Goal: Task Accomplishment & Management: Use online tool/utility

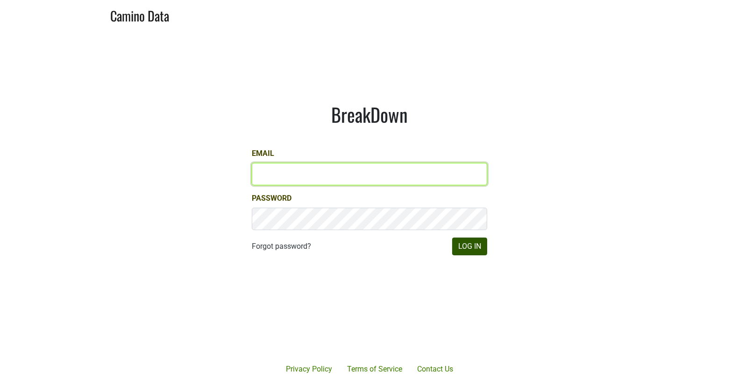
type input "[EMAIL_ADDRESS][DOMAIN_NAME]"
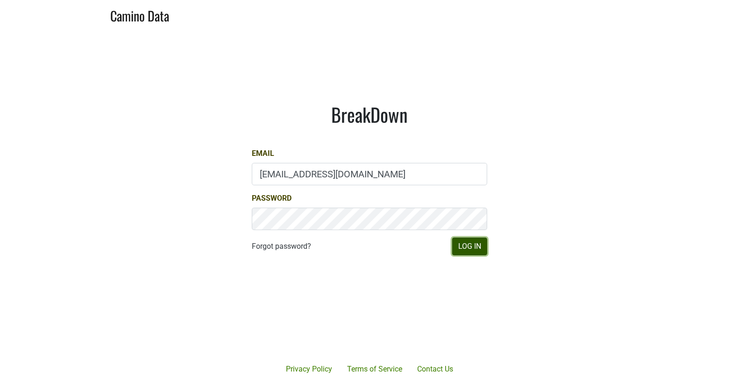
click at [484, 253] on button "Log In" at bounding box center [469, 247] width 35 height 18
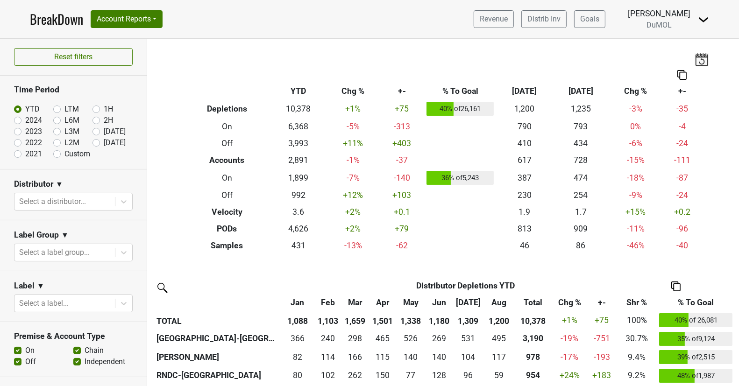
click at [104, 132] on label "Aug '25" at bounding box center [115, 131] width 22 height 11
click at [95, 132] on input "Aug '25" at bounding box center [110, 130] width 37 height 9
radio input "true"
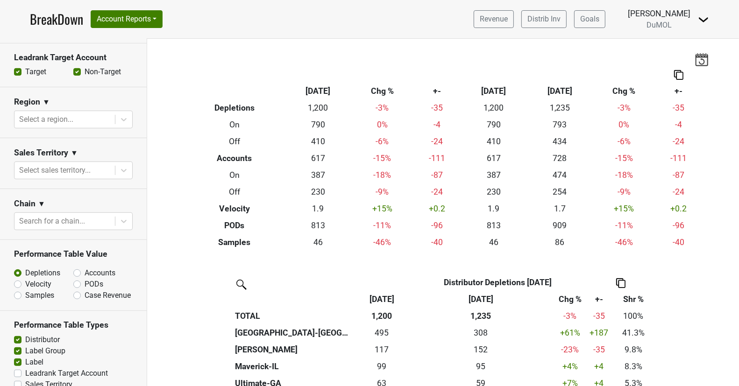
scroll to position [340, 0]
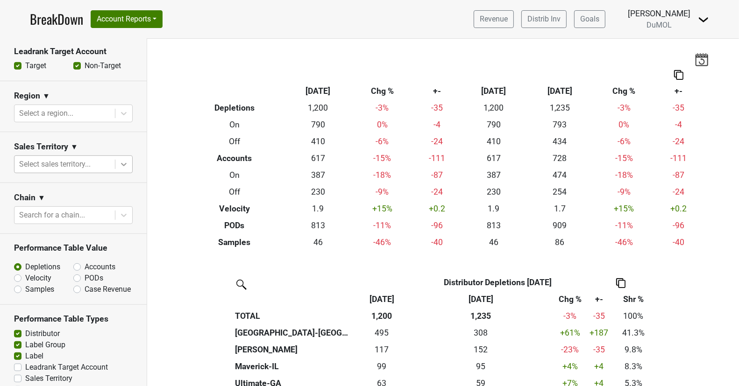
click at [127, 166] on icon at bounding box center [123, 164] width 9 height 9
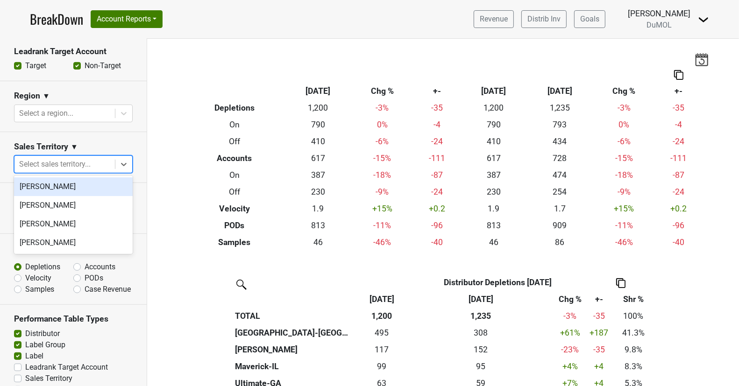
click at [94, 187] on div "[PERSON_NAME]" at bounding box center [73, 186] width 119 height 19
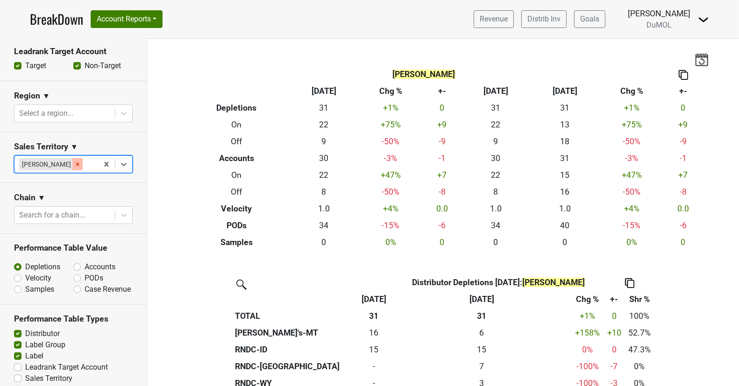
click at [74, 162] on icon "Remove Marc Guerguy" at bounding box center [77, 164] width 7 height 7
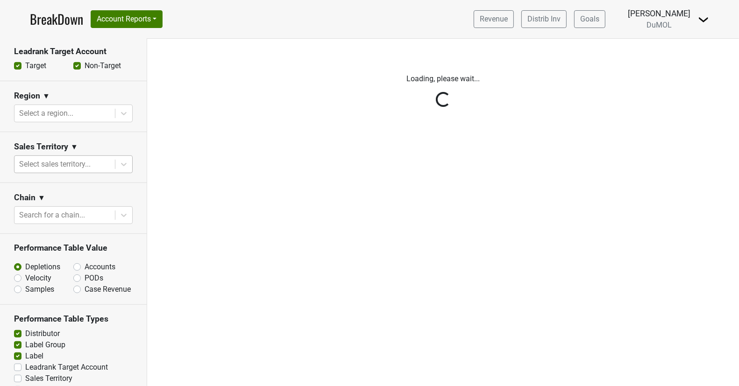
click at [122, 162] on div "Reset filters Time Period YTD LTM 1H 2024 L6M 2H 2023 L3M Aug '25 2022 L2M Sep …" at bounding box center [73, 212] width 147 height 347
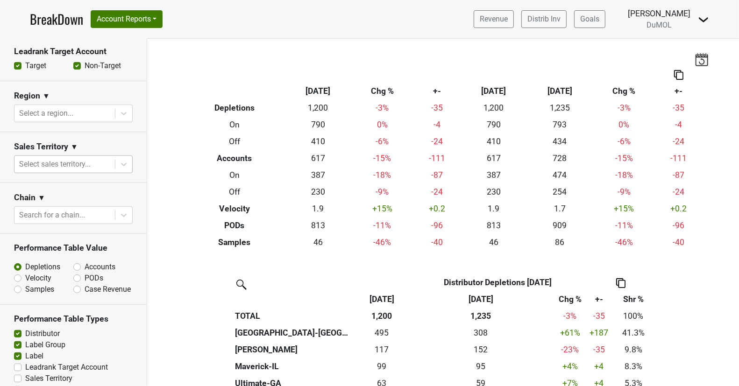
click at [121, 163] on icon at bounding box center [124, 164] width 6 height 3
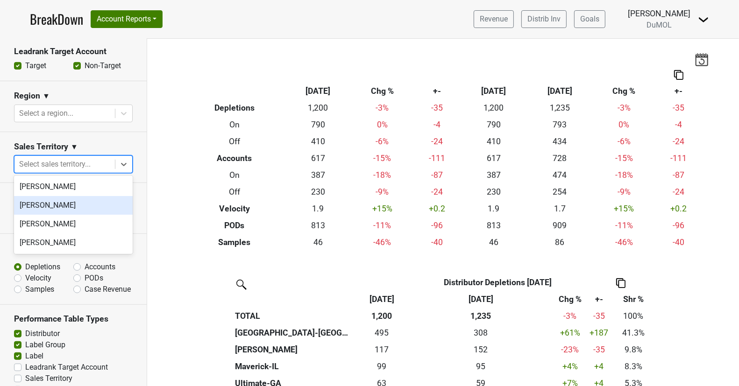
click at [88, 211] on div "[PERSON_NAME]" at bounding box center [73, 205] width 119 height 19
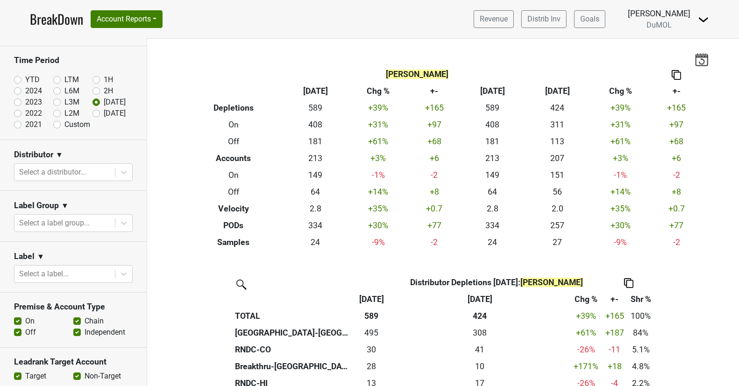
scroll to position [26, 0]
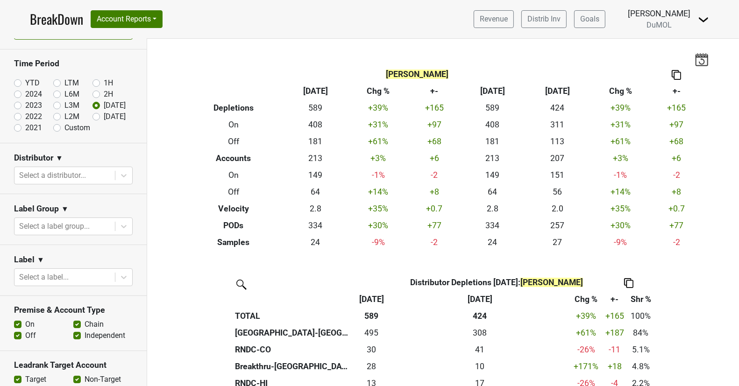
click at [64, 127] on label "Custom" at bounding box center [77, 127] width 26 height 11
click at [56, 127] on input "Custom" at bounding box center [71, 126] width 37 height 9
radio input "true"
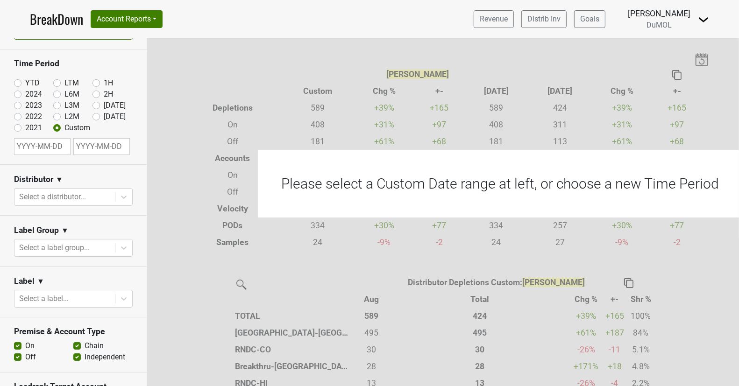
click at [37, 147] on input "text" at bounding box center [42, 146] width 56 height 17
select select "8"
select select "2025"
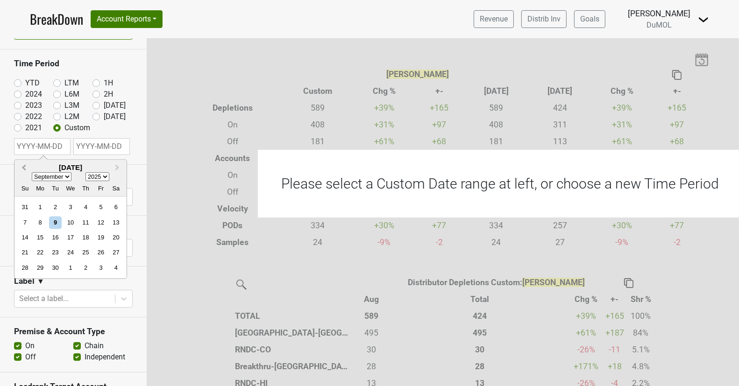
click at [24, 168] on span "Previous Month" at bounding box center [24, 167] width 0 height 11
select select "6"
click at [55, 204] on div "1" at bounding box center [55, 207] width 13 height 13
type input "2025-07-01"
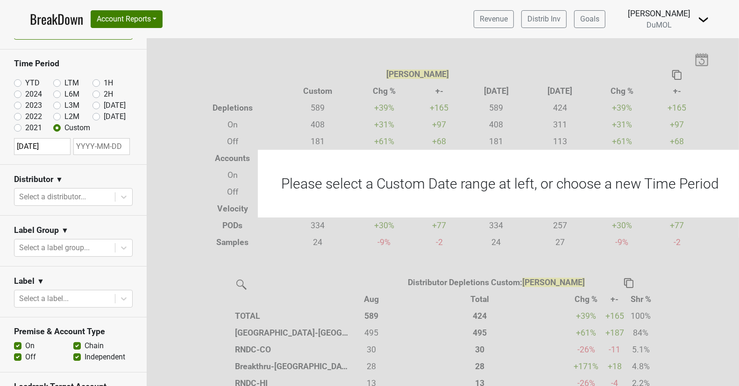
click at [114, 157] on section "Time Period YTD LTM 1H 2024 L6M 2H 2023 L3M Aug '25 2022 L2M Sep '25 2021 Custo…" at bounding box center [73, 106] width 147 height 115
click at [113, 149] on input "text" at bounding box center [101, 146] width 56 height 17
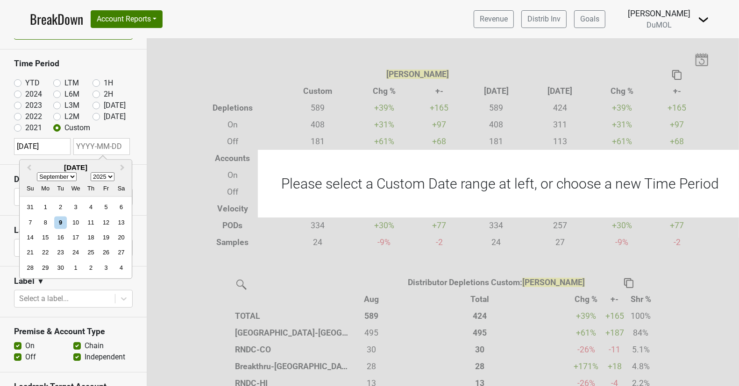
click at [68, 178] on select "January February March April May June July August September October November De…" at bounding box center [57, 176] width 40 height 9
select select "6"
click at [37, 172] on select "January February March April May June July August September October November De…" at bounding box center [57, 176] width 40 height 9
click at [79, 265] on div "30" at bounding box center [76, 267] width 13 height 13
type input "2025-07-30"
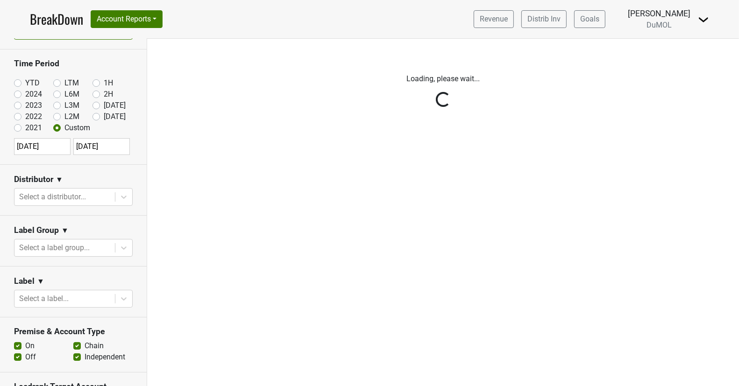
click at [109, 148] on div "Reset filters Time Period YTD LTM 1H 2024 L6M 2H 2023 L3M Aug '25 2022 L2M Sep …" at bounding box center [73, 212] width 147 height 347
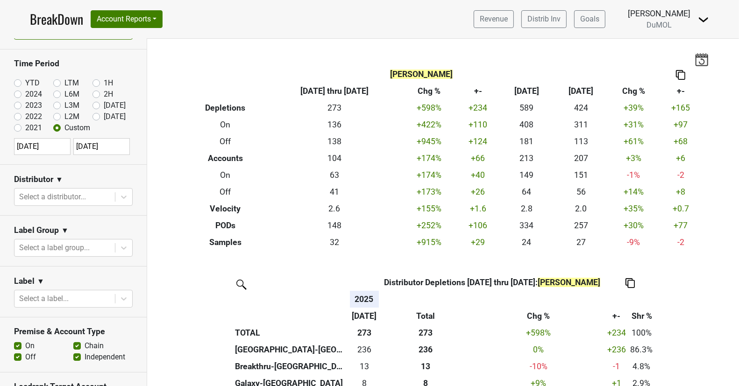
click at [117, 150] on input "2025-07-30" at bounding box center [101, 146] width 56 height 17
select select "6"
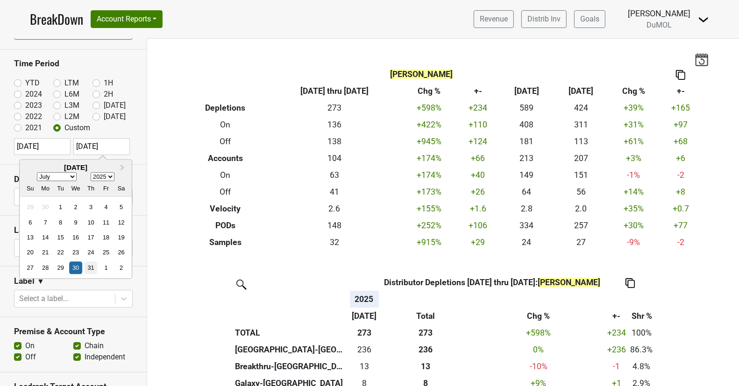
click at [89, 268] on div "31" at bounding box center [91, 267] width 13 height 13
type input "2025-07-31"
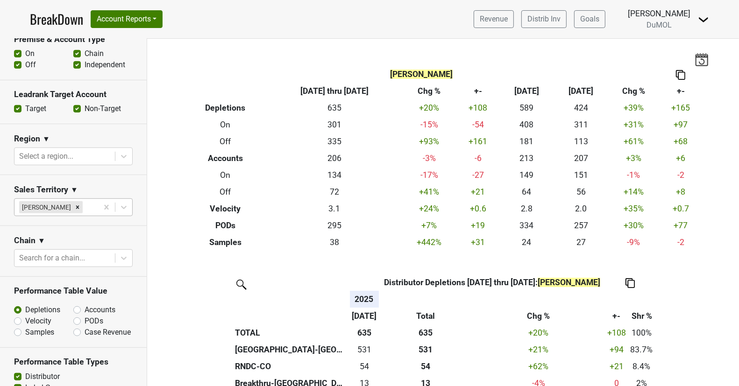
scroll to position [320, 0]
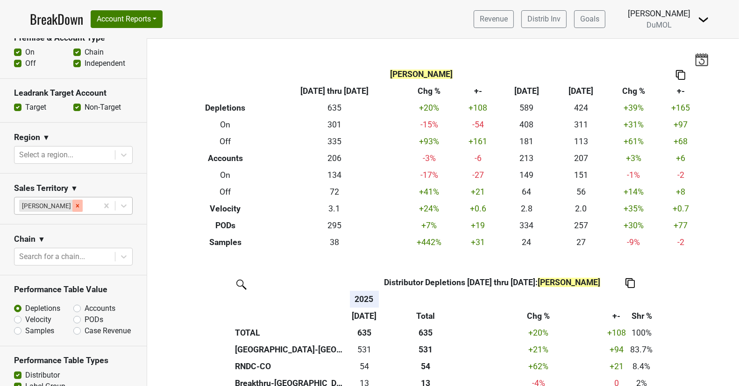
click at [74, 204] on icon "Remove Michele Krupin" at bounding box center [77, 206] width 7 height 7
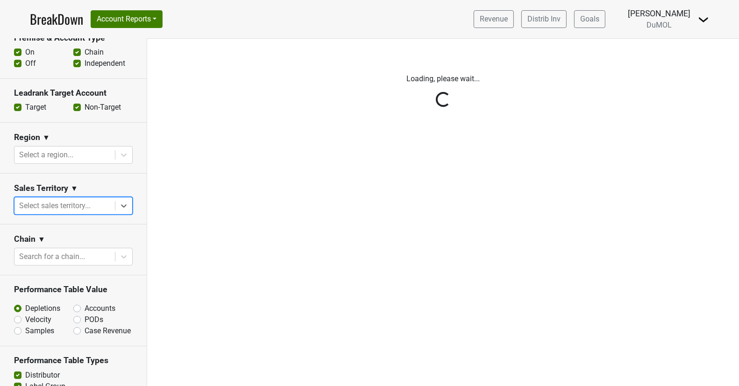
click at [129, 206] on div "Reset filters Time Period YTD LTM 1H 2024 L6M 2H 2023 L3M Aug '25 2022 L2M Sep …" at bounding box center [73, 212] width 147 height 347
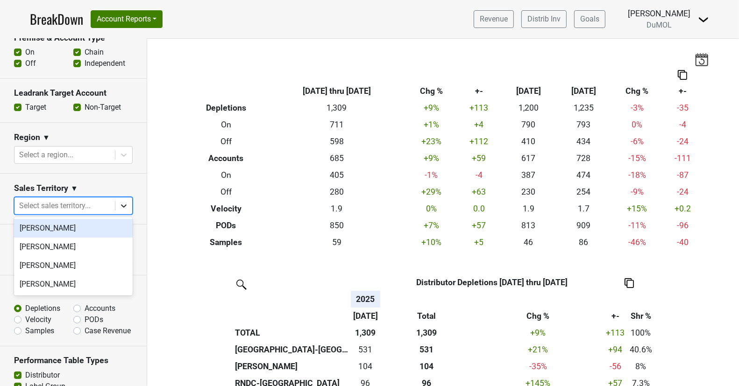
click at [129, 205] on div at bounding box center [123, 206] width 17 height 17
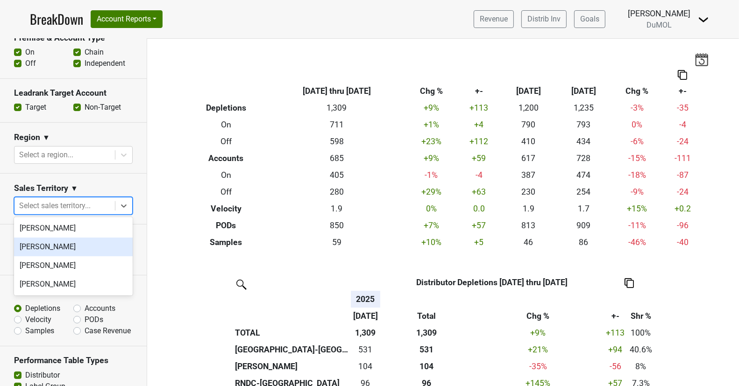
click at [99, 248] on div "[PERSON_NAME]" at bounding box center [73, 247] width 119 height 19
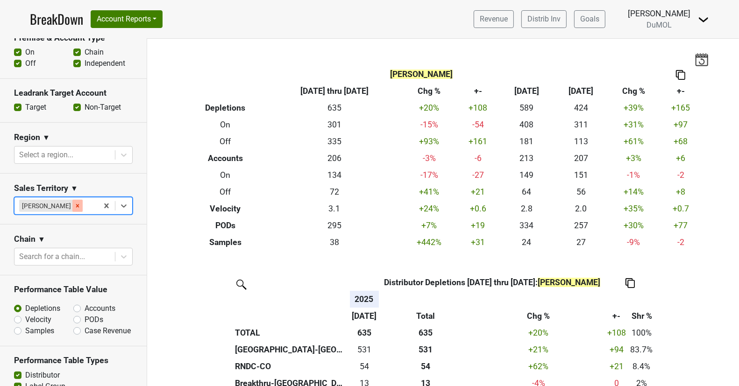
click at [72, 208] on div "Remove Michele Krupin" at bounding box center [77, 206] width 10 height 12
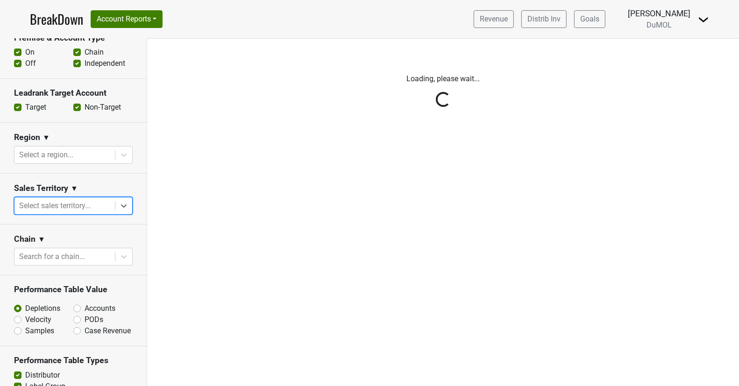
click at [124, 205] on div "Reset filters Time Period YTD LTM 1H 2024 L6M 2H 2023 L3M Aug '25 2022 L2M Sep …" at bounding box center [73, 212] width 147 height 347
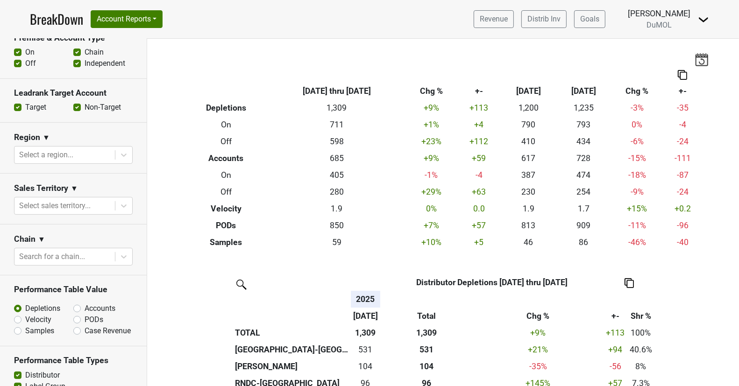
click at [124, 205] on icon at bounding box center [124, 206] width 6 height 3
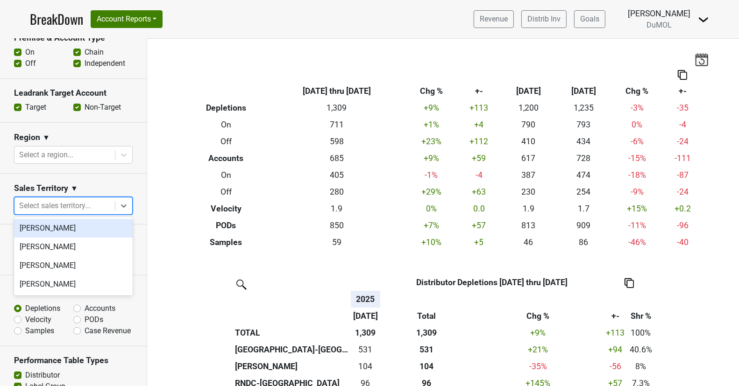
click at [95, 229] on div "[PERSON_NAME]" at bounding box center [73, 228] width 119 height 19
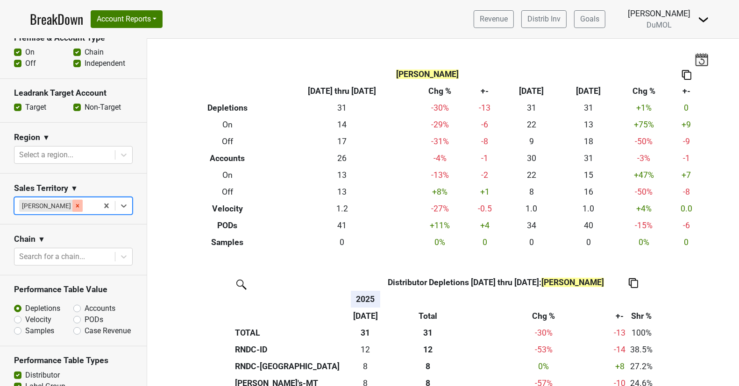
click at [74, 206] on icon "Remove Marc Guerguy" at bounding box center [77, 206] width 7 height 7
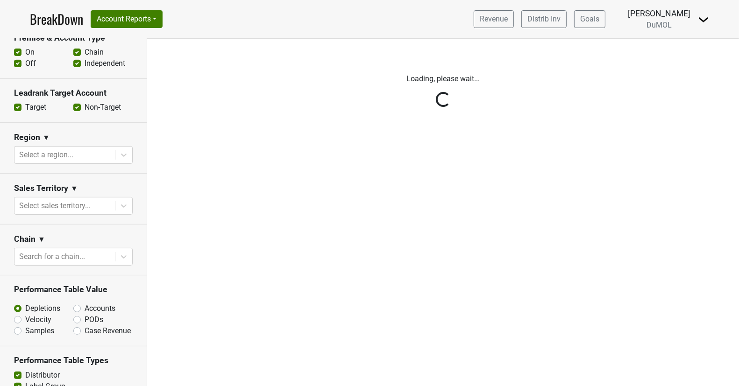
click at [128, 206] on div "Reset filters Time Period YTD LTM 1H 2024 L6M 2H 2023 L3M Aug '25 2022 L2M Sep …" at bounding box center [73, 212] width 147 height 347
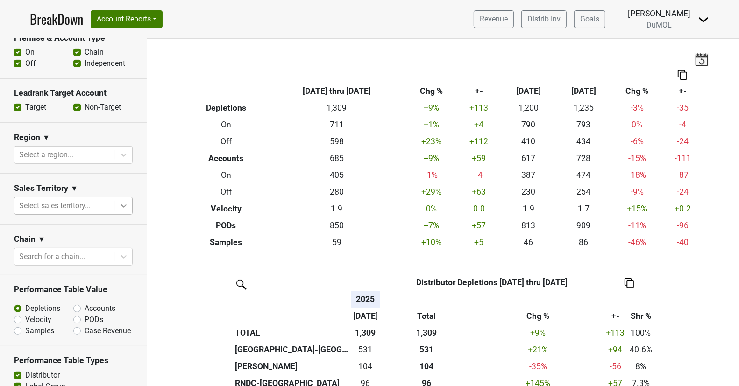
click at [128, 205] on div at bounding box center [123, 206] width 17 height 17
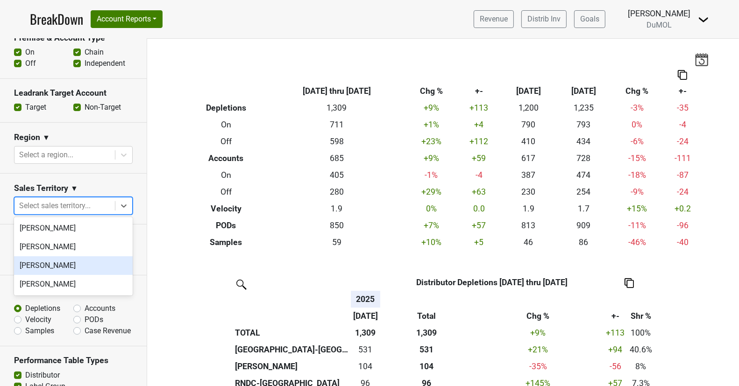
click at [90, 267] on div "[PERSON_NAME]" at bounding box center [73, 265] width 119 height 19
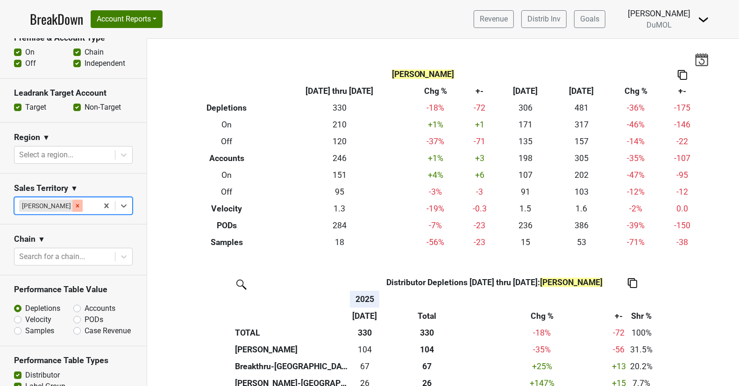
click at [76, 205] on icon "Remove Mariette Bolitiski" at bounding box center [77, 206] width 3 height 3
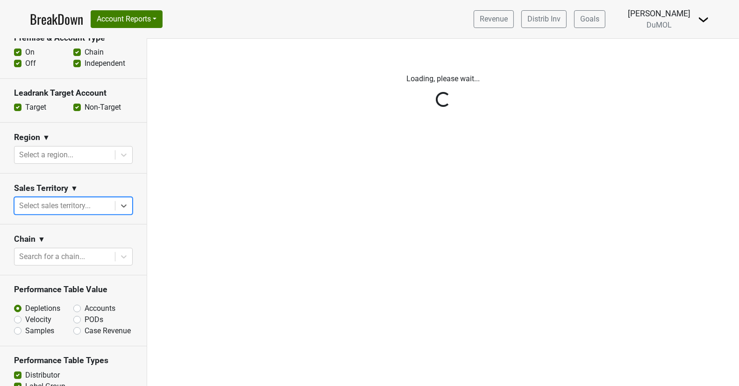
click at [120, 205] on div "Reset filters Time Period YTD LTM 1H 2024 L6M 2H 2023 L3M Aug '25 2022 L2M Sep …" at bounding box center [73, 212] width 147 height 347
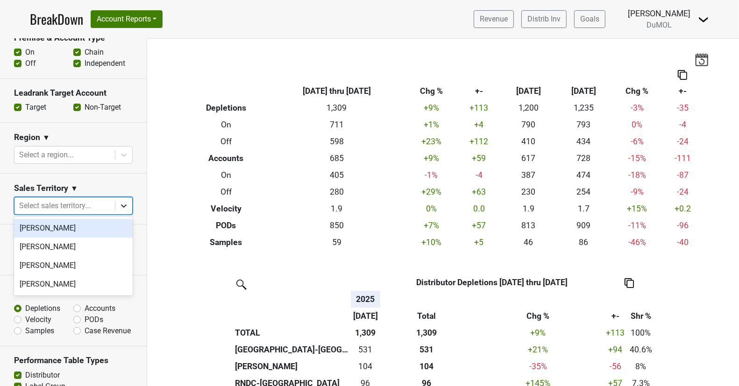
click at [120, 205] on icon at bounding box center [123, 205] width 9 height 9
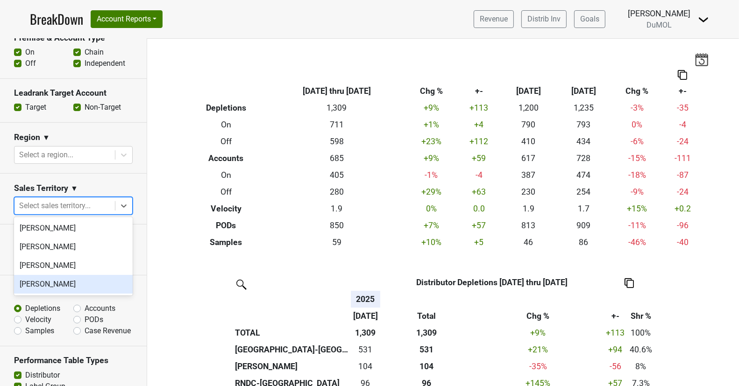
click at [79, 293] on div "[PERSON_NAME]" at bounding box center [73, 284] width 119 height 19
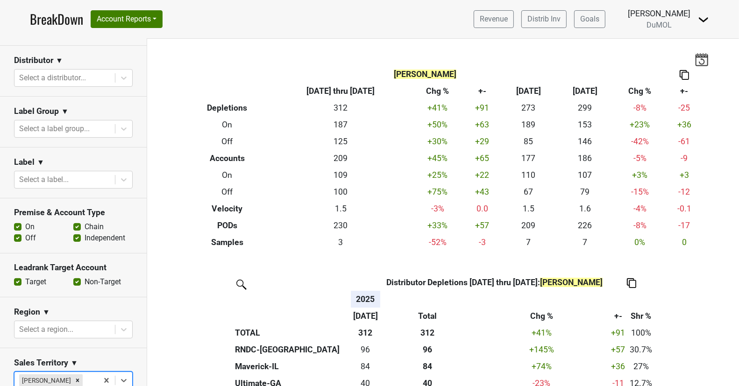
scroll to position [0, 0]
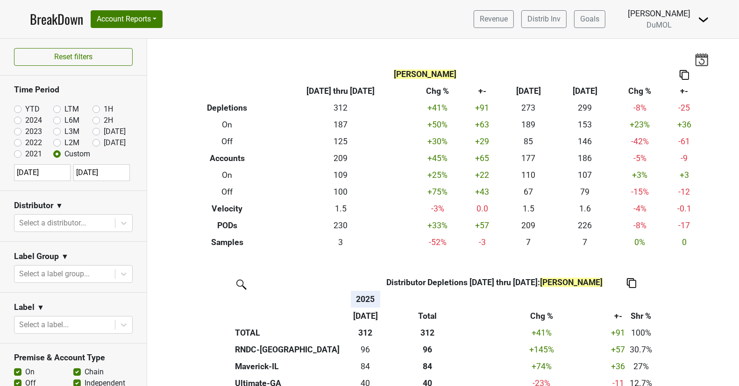
click at [104, 131] on label "[DATE]" at bounding box center [115, 131] width 22 height 11
click at [97, 131] on input "[DATE]" at bounding box center [110, 130] width 37 height 9
radio input "true"
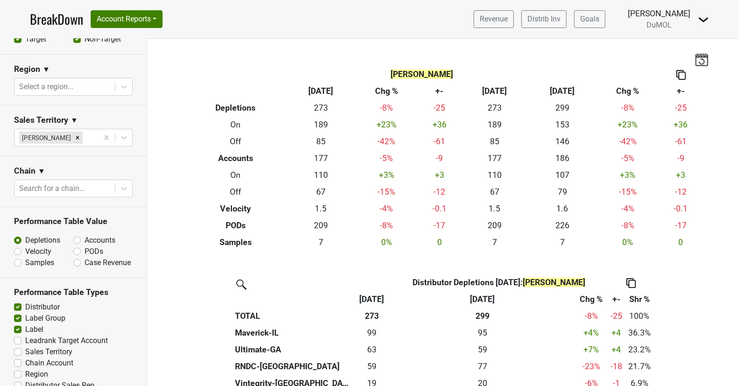
scroll to position [365, 0]
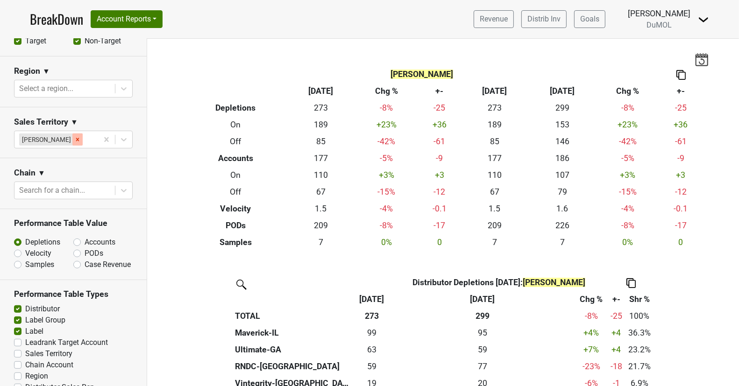
click at [74, 138] on icon "Remove Susan Johnston" at bounding box center [77, 139] width 7 height 7
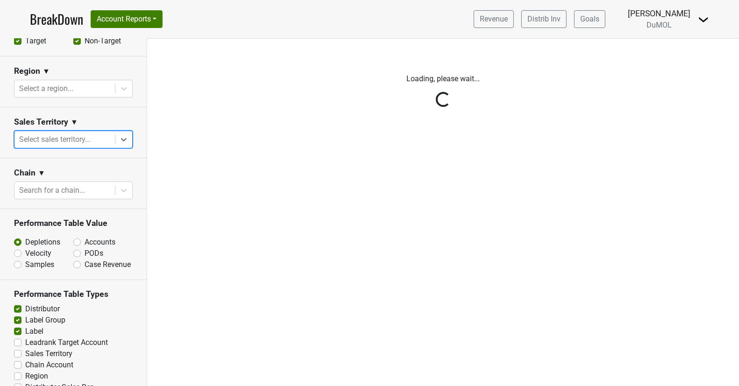
click at [121, 140] on div "Reset filters Time Period YTD LTM 1H 2024 L6M 2H 2023 L3M Aug '25 2022 L2M Sep …" at bounding box center [73, 212] width 147 height 347
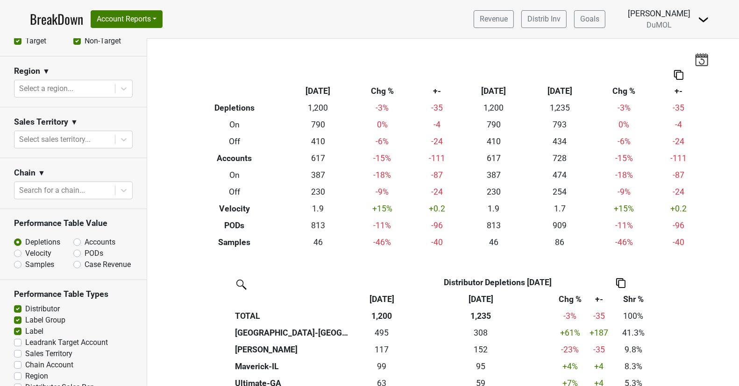
click at [121, 140] on icon at bounding box center [123, 139] width 9 height 9
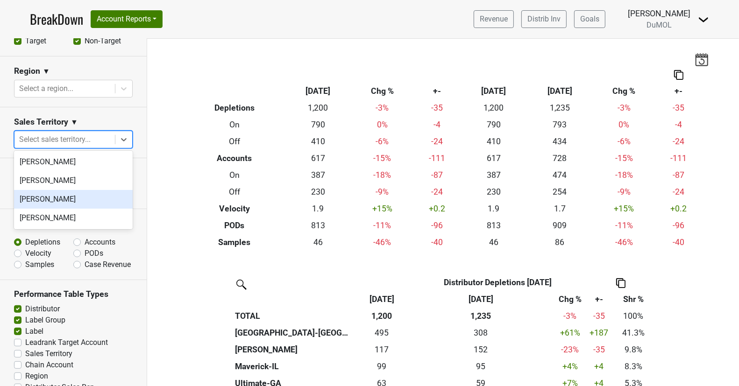
click at [92, 201] on div "[PERSON_NAME]" at bounding box center [73, 199] width 119 height 19
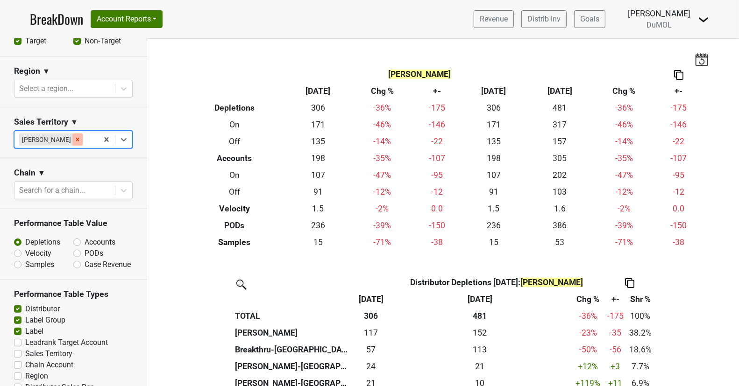
click at [76, 138] on icon "Remove Mariette Bolitiski" at bounding box center [77, 139] width 3 height 3
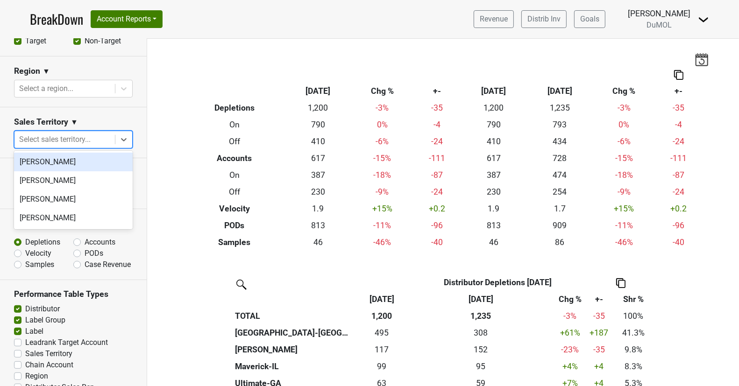
click at [77, 138] on div at bounding box center [64, 139] width 91 height 13
click at [79, 158] on div "[PERSON_NAME]" at bounding box center [73, 162] width 119 height 19
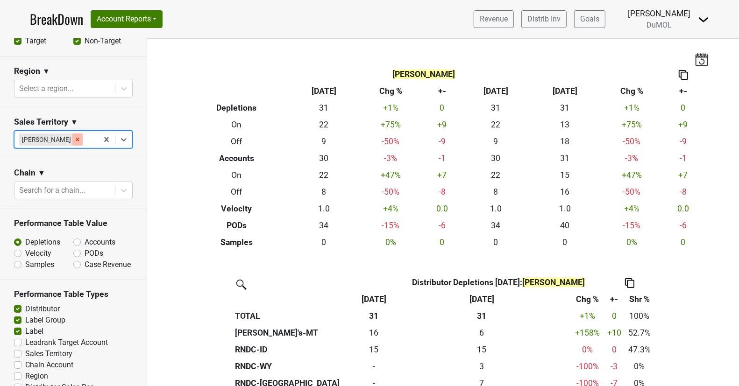
click at [72, 139] on div "Remove Marc Guerguy" at bounding box center [77, 140] width 10 height 12
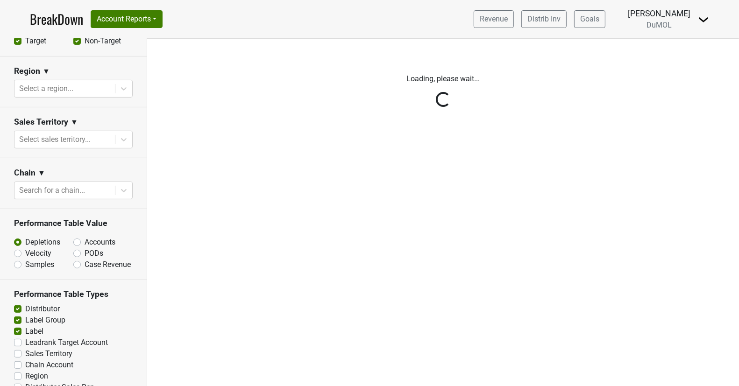
click at [123, 139] on div "Reset filters Time Period YTD LTM 1H 2024 L6M 2H 2023 L3M Aug '25 2022 L2M Sep …" at bounding box center [73, 212] width 147 height 347
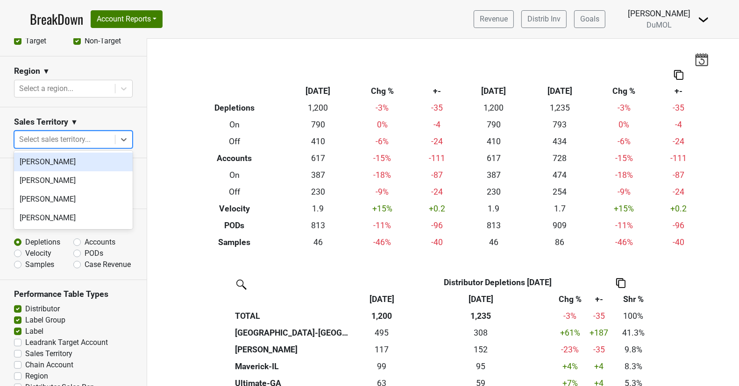
click at [123, 139] on icon at bounding box center [124, 139] width 6 height 3
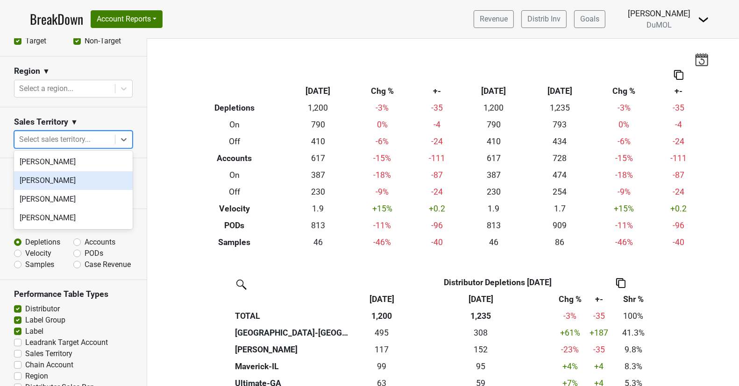
click at [92, 179] on div "[PERSON_NAME]" at bounding box center [73, 180] width 119 height 19
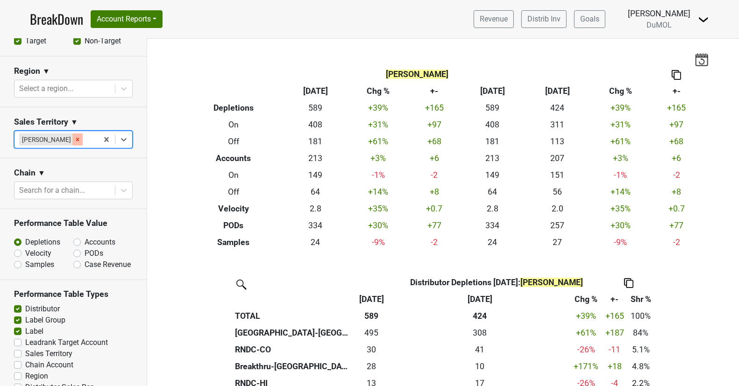
click at [74, 139] on icon "Remove Michele Krupin" at bounding box center [77, 139] width 7 height 7
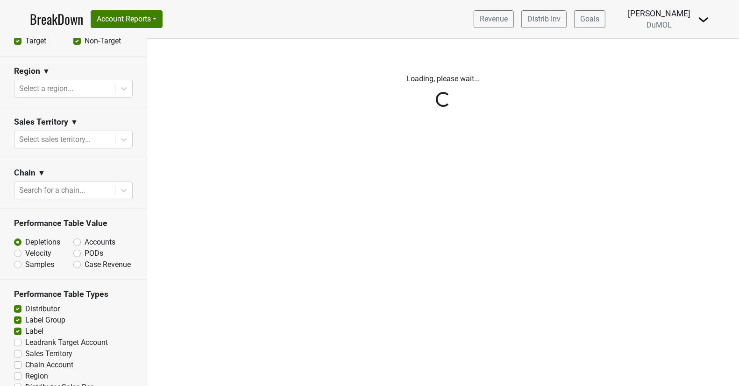
click at [118, 139] on div "Reset filters Time Period YTD LTM 1H 2024 L6M 2H 2023 L3M Aug '25 2022 L2M Sep …" at bounding box center [73, 212] width 147 height 347
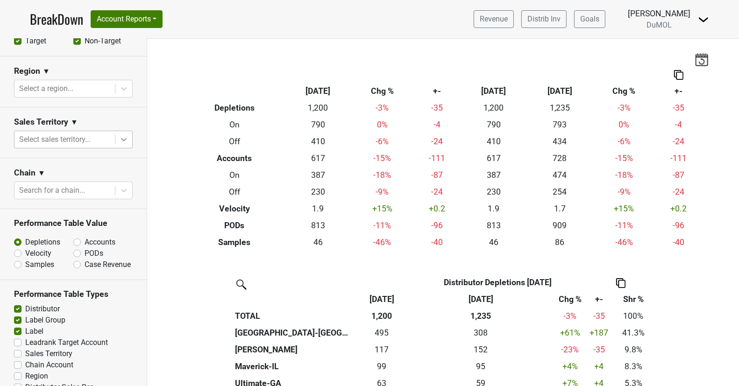
click at [117, 139] on div at bounding box center [123, 139] width 17 height 17
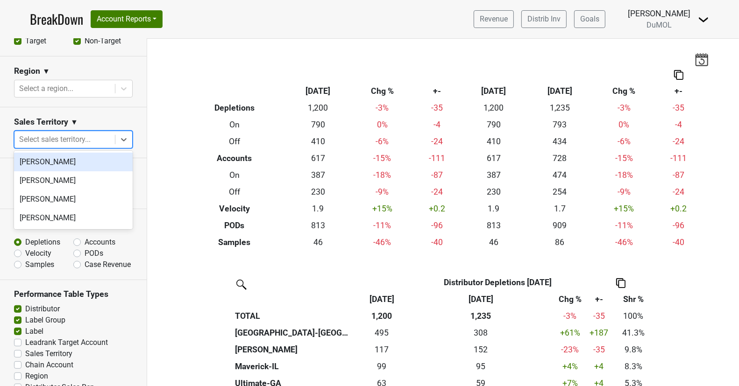
click at [91, 163] on div "[PERSON_NAME]" at bounding box center [73, 162] width 119 height 19
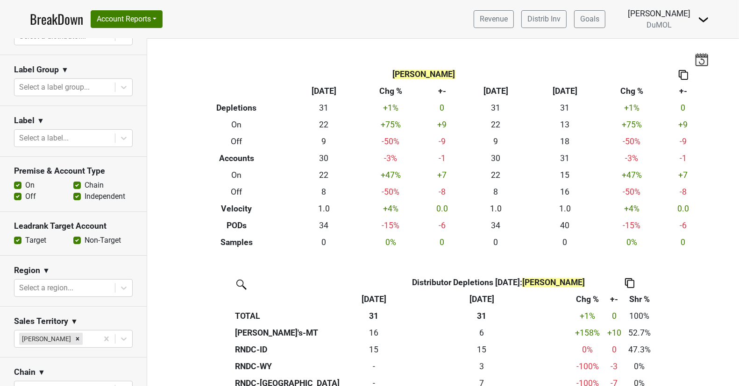
scroll to position [0, 0]
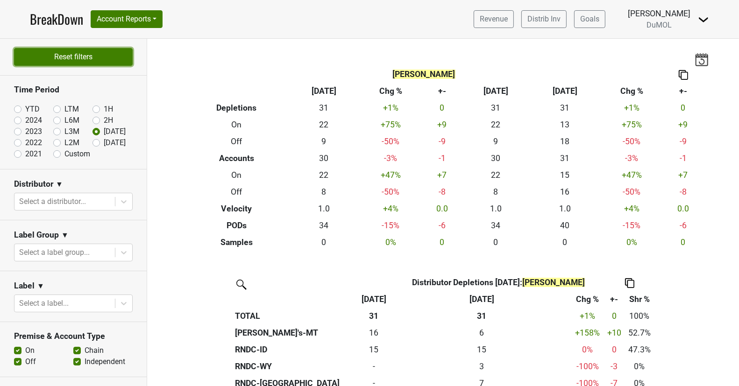
click at [62, 55] on button "Reset filters" at bounding box center [73, 57] width 119 height 18
radio input "true"
checkbox input "false"
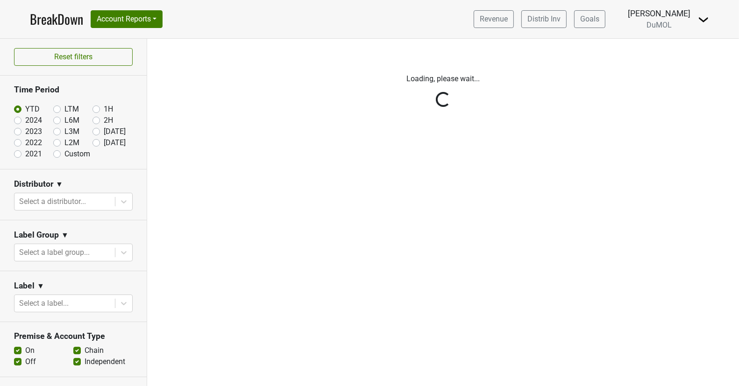
click at [61, 22] on link "BreakDown" at bounding box center [56, 19] width 53 height 20
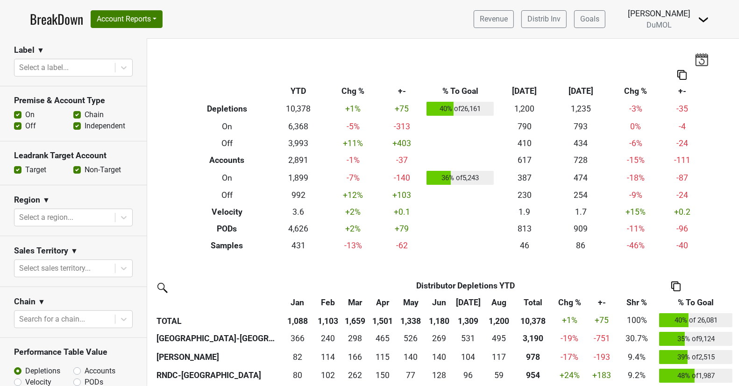
scroll to position [234, 0]
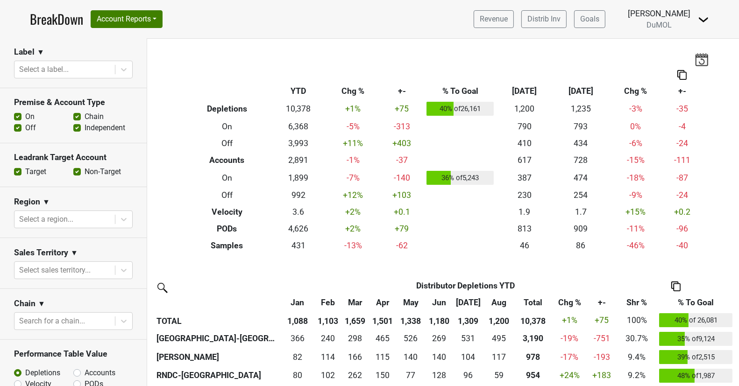
click at [25, 115] on label "On" at bounding box center [29, 116] width 9 height 11
click at [20, 115] on input "On" at bounding box center [17, 115] width 7 height 9
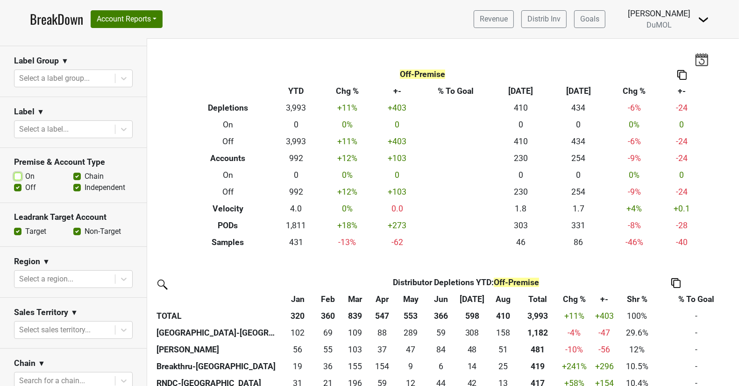
scroll to position [175, 0]
click at [25, 175] on label "On" at bounding box center [29, 175] width 9 height 11
click at [20, 175] on input "On" at bounding box center [17, 174] width 7 height 9
checkbox input "true"
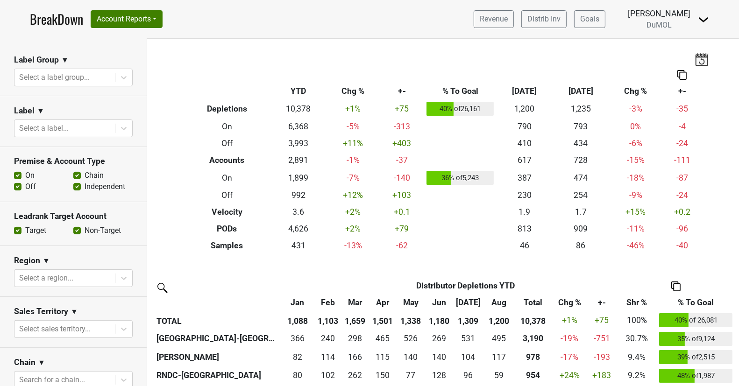
click at [85, 231] on label "Non-Target" at bounding box center [103, 230] width 36 height 11
click at [80, 231] on input "Non-Target" at bounding box center [76, 229] width 7 height 9
checkbox input "false"
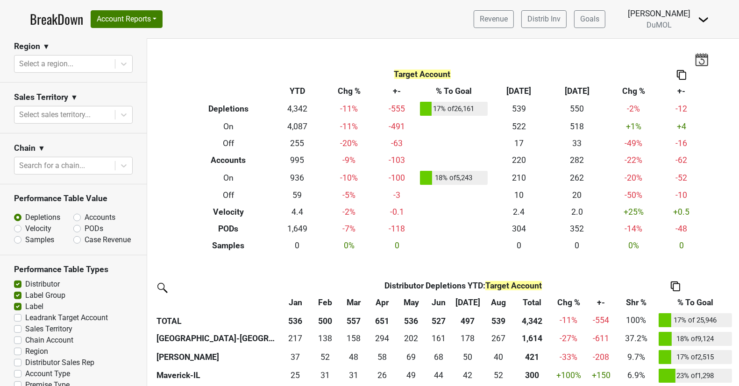
scroll to position [402, 0]
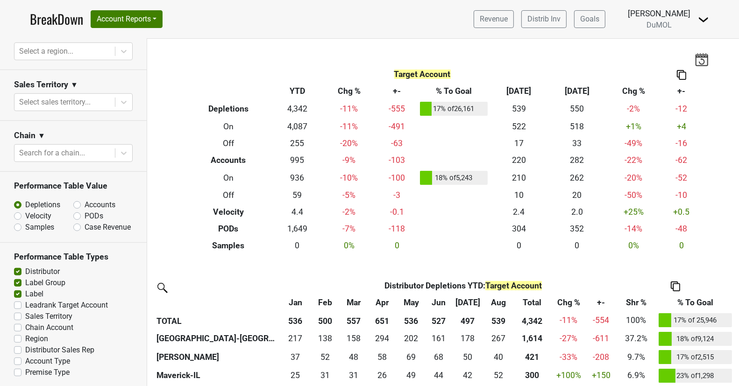
click at [25, 268] on label "Distributor" at bounding box center [42, 271] width 35 height 11
click at [18, 268] on input "Distributor" at bounding box center [17, 270] width 7 height 9
checkbox input "false"
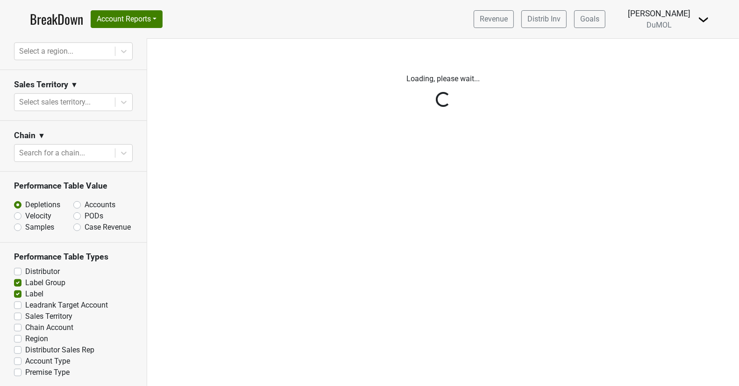
click at [18, 278] on div "Reset filters Time Period YTD LTM 1H 2024 L6M 2H 2023 L3M Aug '25 2022 L2M Sep …" at bounding box center [73, 212] width 147 height 347
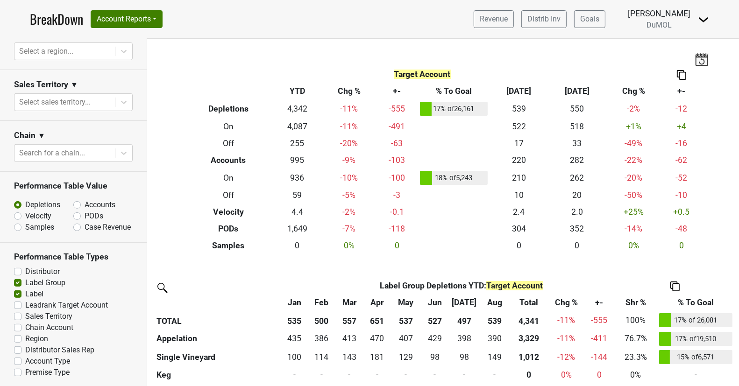
click at [25, 282] on label "Label Group" at bounding box center [45, 282] width 40 height 11
click at [18, 282] on input "Label Group" at bounding box center [17, 281] width 7 height 9
checkbox input "false"
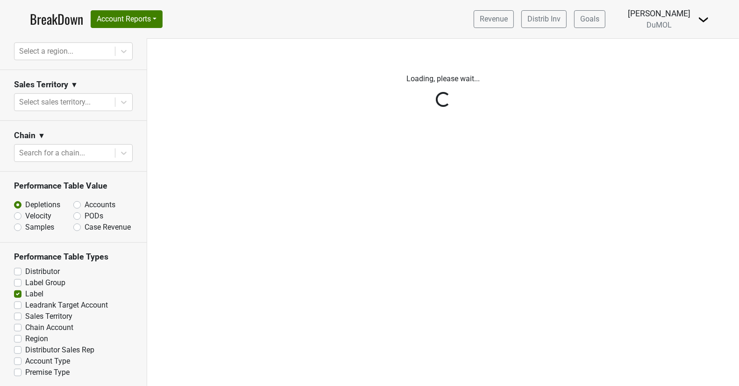
click at [18, 294] on div "Reset filters Time Period YTD LTM 1H 2024 L6M 2H 2023 L3M Aug '25 2022 L2M Sep …" at bounding box center [73, 212] width 147 height 347
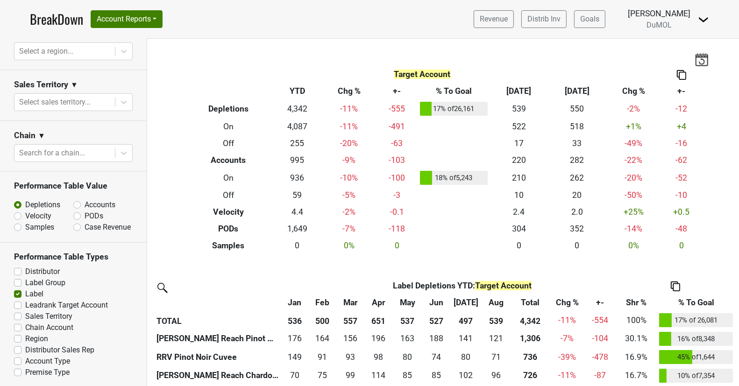
click at [25, 290] on label "Label" at bounding box center [34, 294] width 18 height 11
click at [16, 290] on input "Label" at bounding box center [17, 293] width 7 height 9
checkbox input "false"
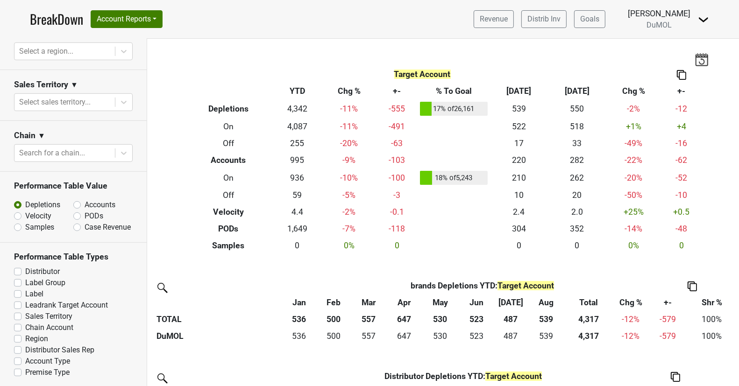
click at [25, 314] on label "Sales Territory" at bounding box center [48, 316] width 47 height 11
click at [18, 314] on input "Sales Territory" at bounding box center [17, 315] width 7 height 9
checkbox input "true"
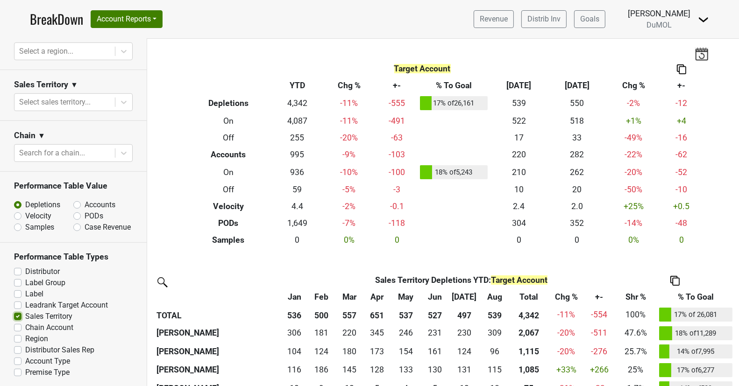
scroll to position [24, 0]
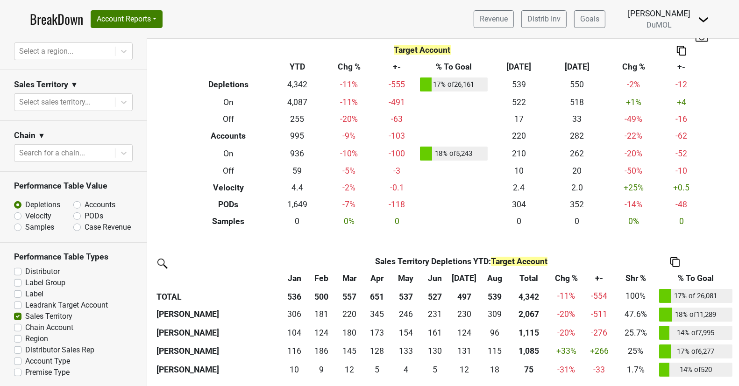
click at [85, 205] on label "Accounts" at bounding box center [100, 204] width 31 height 11
click at [78, 205] on input "Accounts" at bounding box center [101, 203] width 56 height 9
radio input "true"
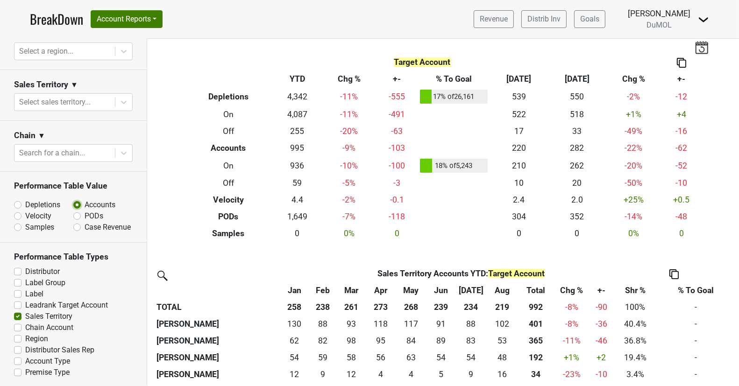
scroll to position [16, 0]
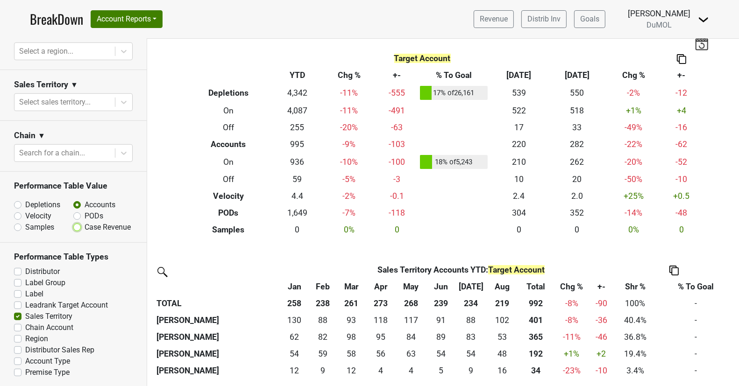
click at [78, 222] on input "Case Revenue" at bounding box center [101, 226] width 56 height 9
radio input "true"
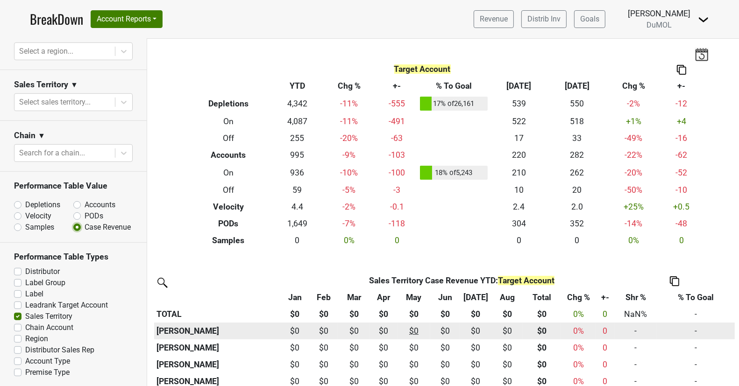
scroll to position [6, 0]
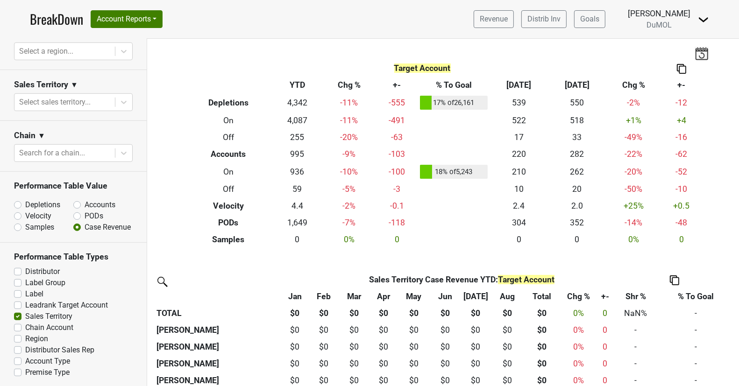
click at [85, 227] on label "Case Revenue" at bounding box center [108, 227] width 46 height 11
click at [78, 227] on input "Case Revenue" at bounding box center [101, 226] width 56 height 9
click at [25, 316] on label "Sales Territory" at bounding box center [48, 316] width 47 height 11
click at [18, 316] on input "Sales Territory" at bounding box center [17, 315] width 7 height 9
checkbox input "false"
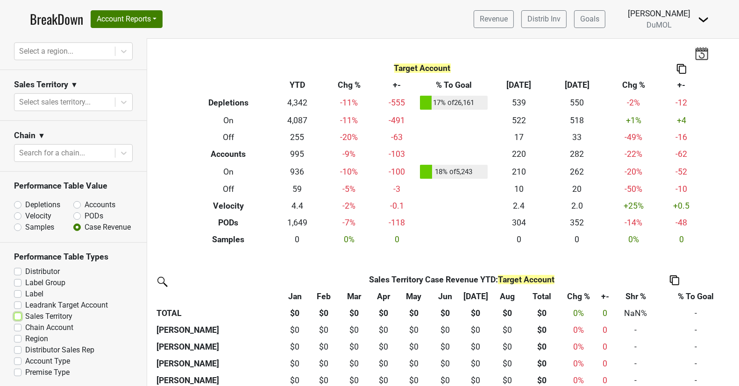
scroll to position [0, 0]
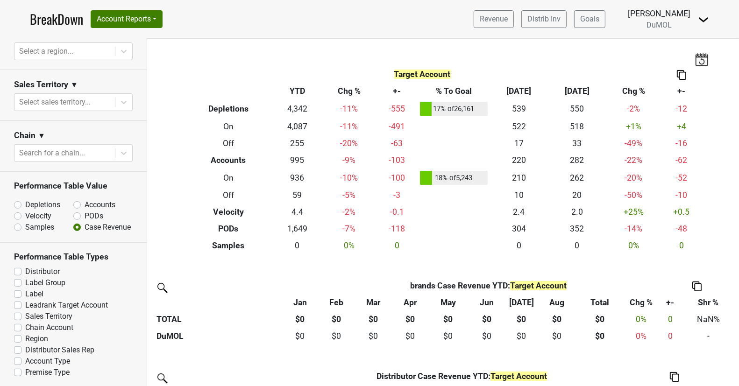
click at [25, 270] on label "Distributor" at bounding box center [42, 271] width 35 height 11
click at [20, 270] on input "Distributor" at bounding box center [17, 270] width 7 height 9
checkbox input "true"
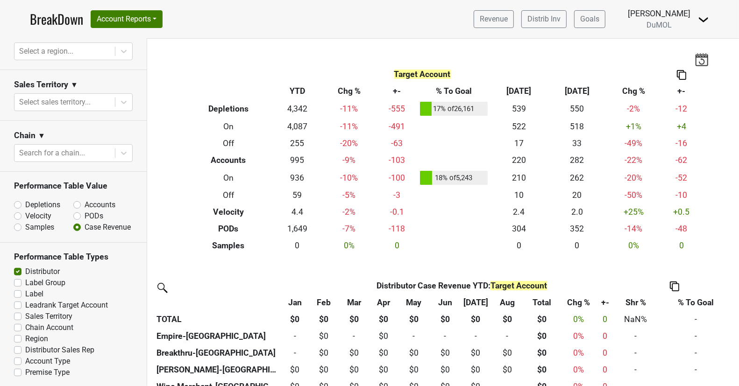
click at [85, 204] on label "Accounts" at bounding box center [100, 204] width 31 height 11
click at [78, 204] on input "Accounts" at bounding box center [101, 203] width 56 height 9
radio input "true"
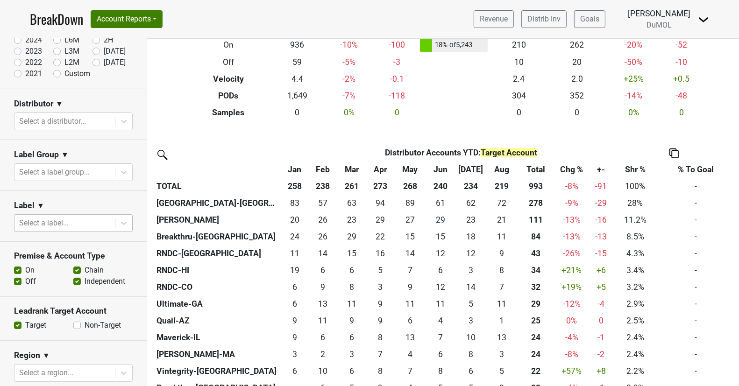
scroll to position [83, 0]
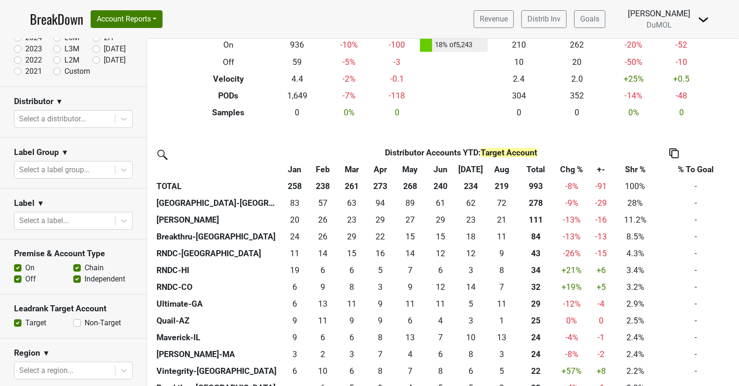
click at [25, 277] on label "Off" at bounding box center [30, 279] width 11 height 11
click at [19, 277] on input "Off" at bounding box center [17, 278] width 7 height 9
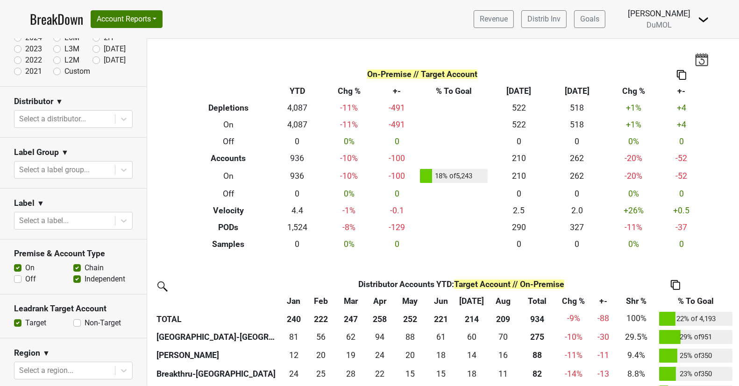
click at [25, 277] on label "Off" at bounding box center [30, 279] width 11 height 11
click at [19, 277] on input "Off" at bounding box center [17, 278] width 7 height 9
checkbox input "true"
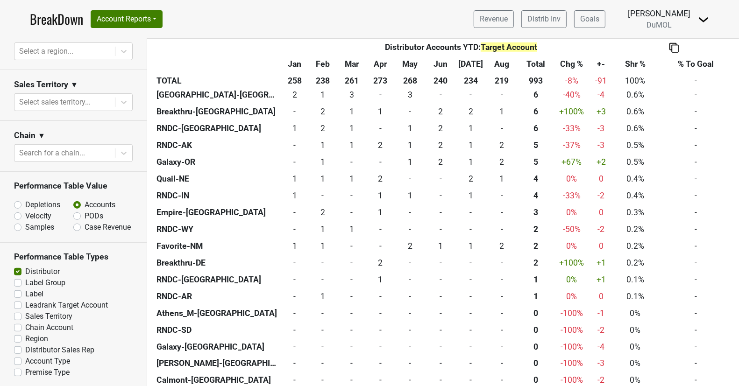
scroll to position [755, 0]
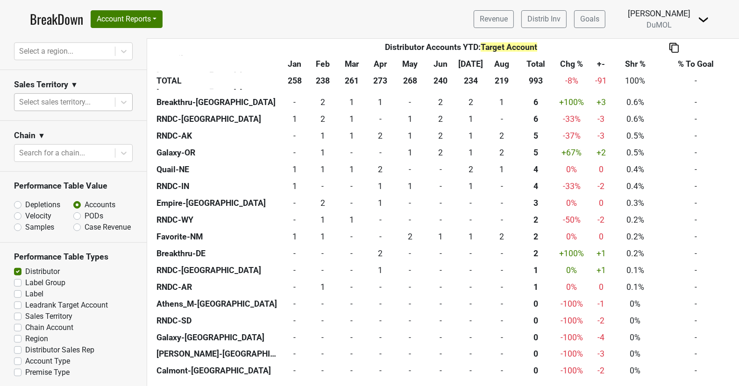
click at [78, 101] on div at bounding box center [64, 102] width 91 height 13
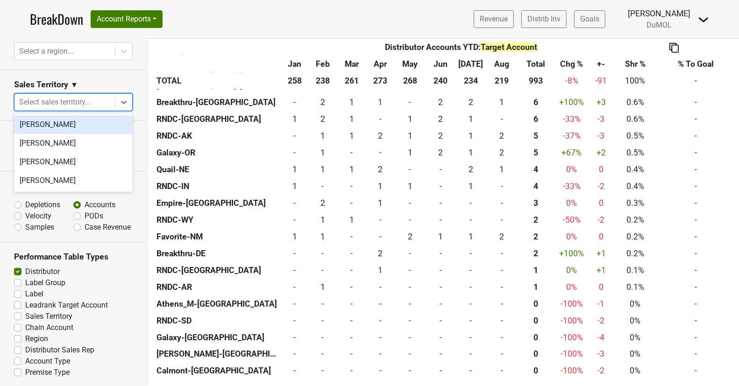
click at [62, 129] on div "Marc Guerguy" at bounding box center [73, 124] width 119 height 19
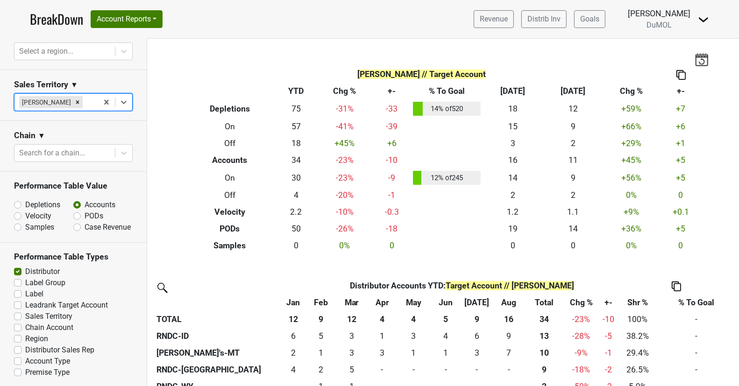
scroll to position [16, 0]
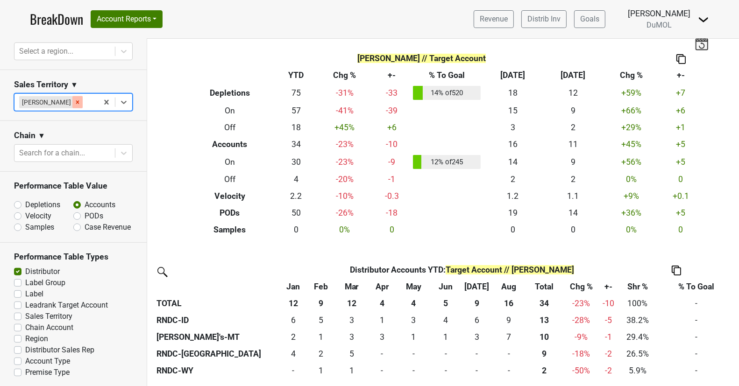
click at [74, 99] on icon "Remove Marc Guerguy" at bounding box center [77, 102] width 7 height 7
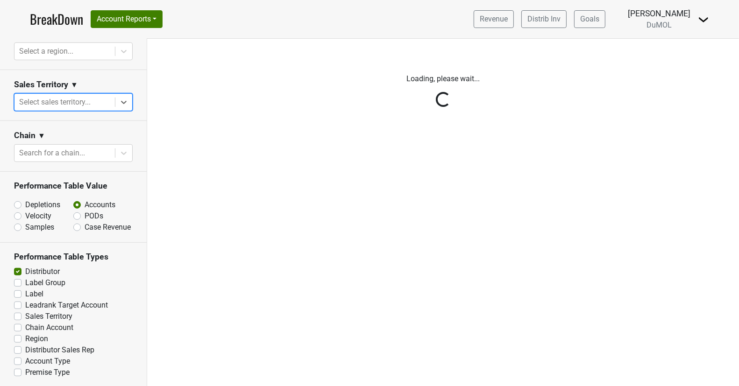
scroll to position [0, 0]
click at [121, 103] on div "Reset filters Time Period YTD LTM 1H 2024 L6M 2H 2023 L3M Aug '25 2022 L2M Sep …" at bounding box center [73, 212] width 147 height 347
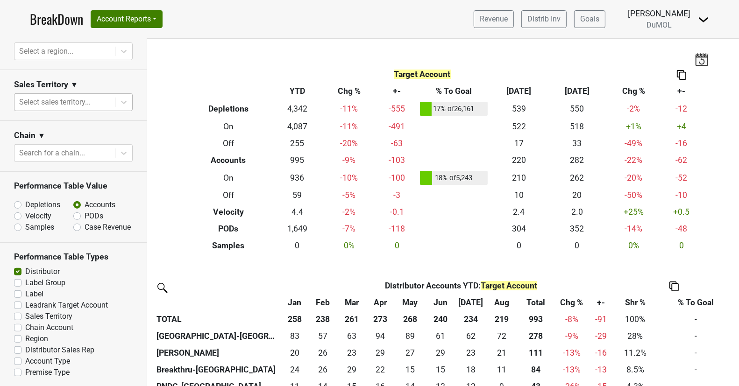
click at [121, 103] on icon at bounding box center [123, 102] width 9 height 9
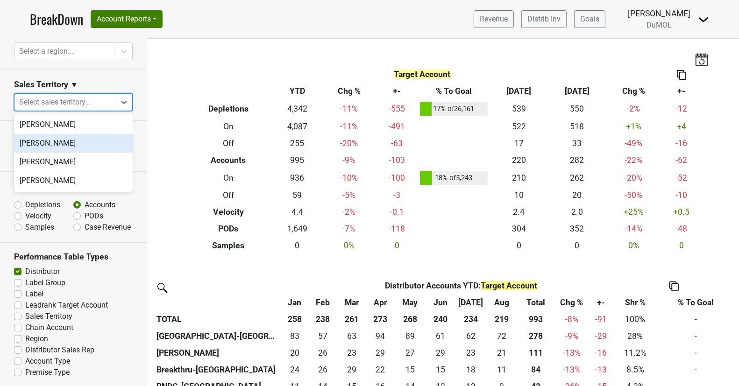
click at [96, 142] on div "Michele Krupin" at bounding box center [73, 143] width 119 height 19
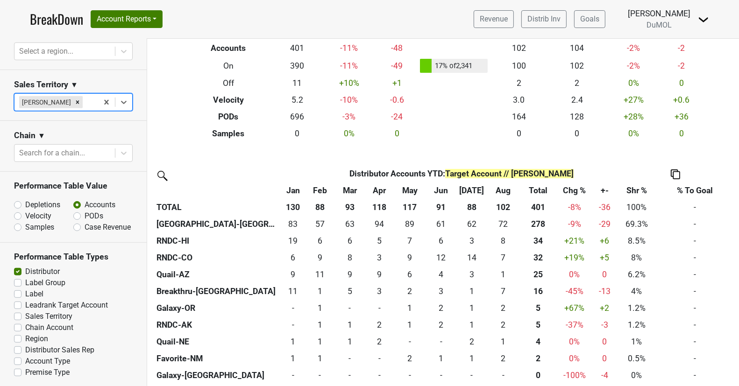
scroll to position [117, 0]
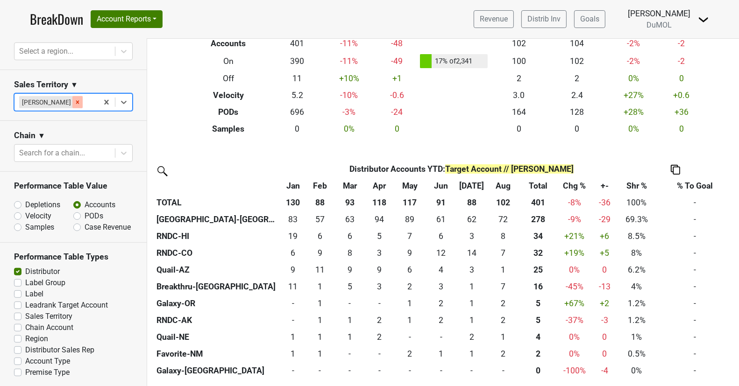
click at [74, 101] on icon "Remove Michele Krupin" at bounding box center [77, 102] width 7 height 7
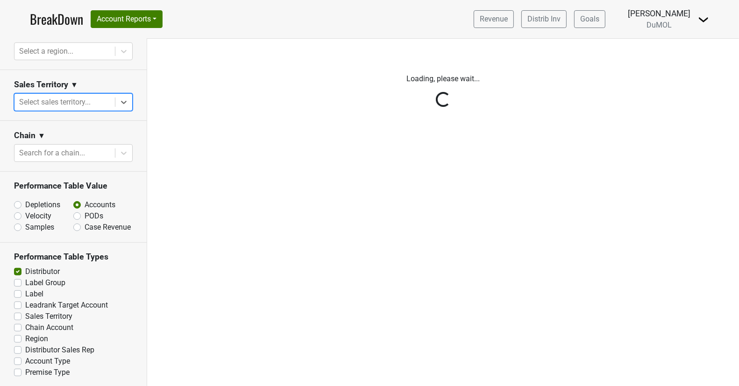
scroll to position [0, 0]
click at [87, 105] on div "Reset filters Time Period YTD LTM 1H 2024 L6M 2H 2023 L3M Aug '25 2022 L2M Sep …" at bounding box center [73, 212] width 147 height 347
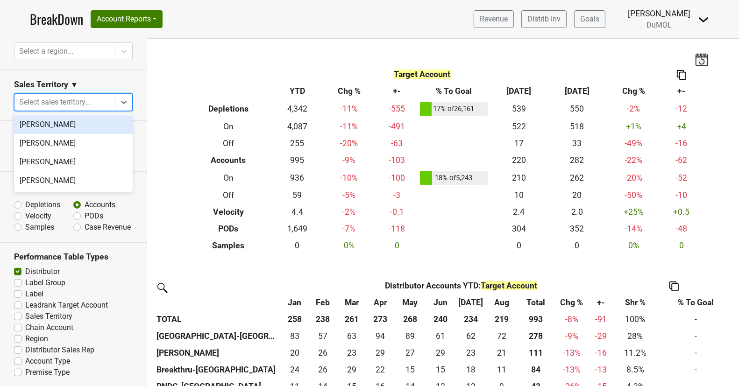
click at [87, 105] on div at bounding box center [64, 102] width 91 height 13
click at [85, 127] on div "Marc Guerguy" at bounding box center [73, 124] width 119 height 19
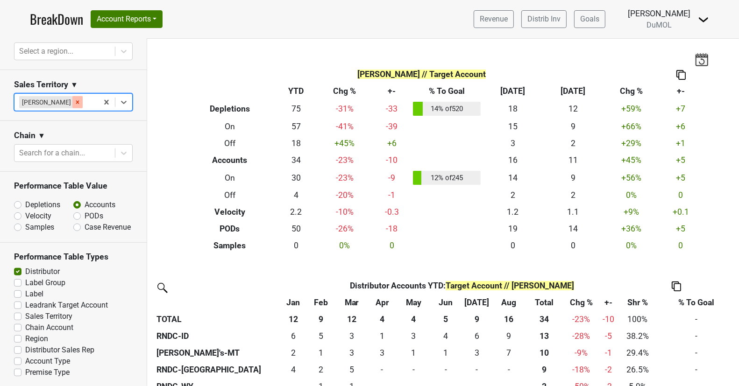
click at [74, 99] on icon "Remove Marc Guerguy" at bounding box center [77, 102] width 7 height 7
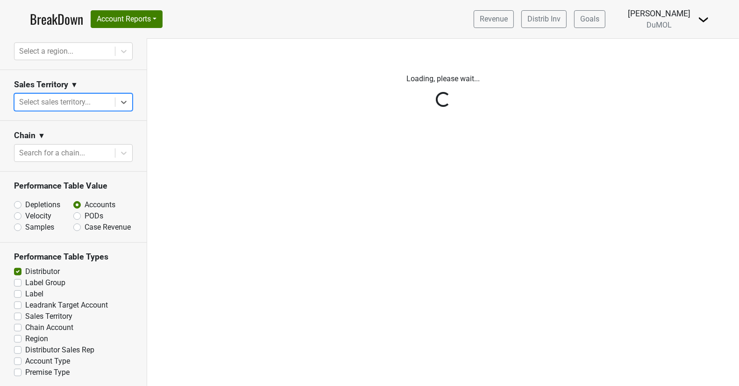
click at [121, 102] on div "Reset filters Time Period YTD LTM 1H 2024 L6M 2H 2023 L3M Aug '25 2022 L2M Sep …" at bounding box center [73, 212] width 147 height 347
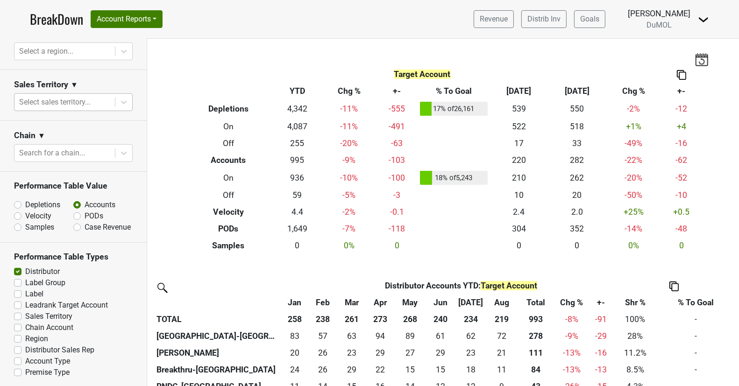
click at [121, 102] on icon at bounding box center [123, 102] width 9 height 9
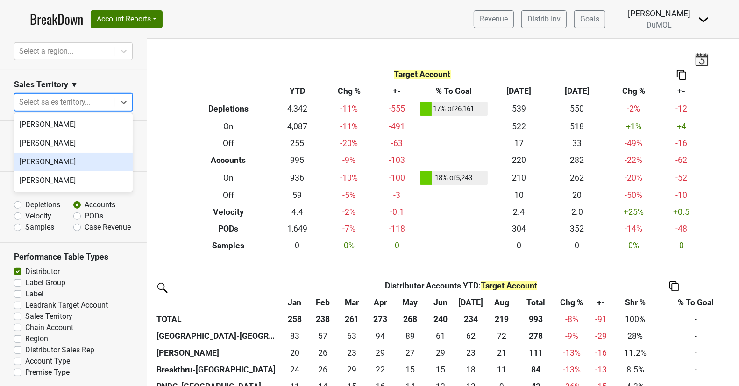
click at [98, 155] on div "Mariette Bolitiski" at bounding box center [73, 162] width 119 height 19
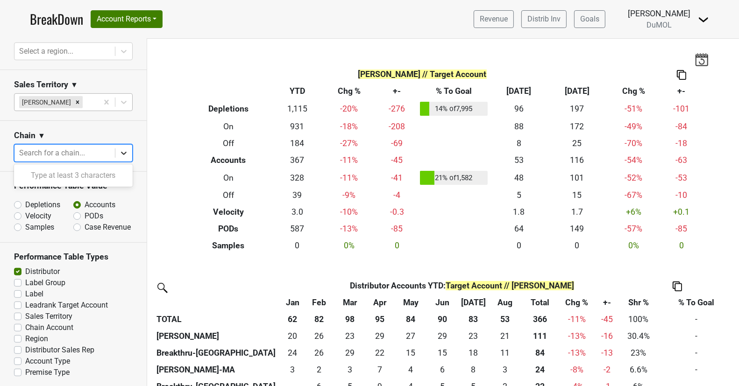
click at [123, 153] on icon at bounding box center [123, 152] width 9 height 9
click at [120, 153] on icon at bounding box center [123, 152] width 9 height 9
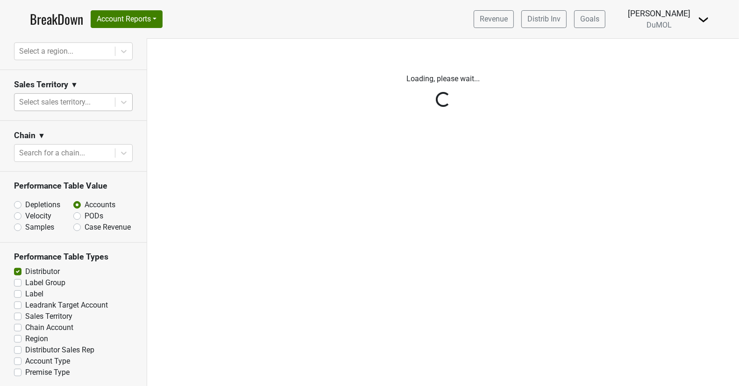
click at [120, 100] on div "Reset filters Time Period YTD LTM 1H 2024 L6M 2H 2023 L3M Aug '25 2022 L2M Sep …" at bounding box center [73, 212] width 147 height 347
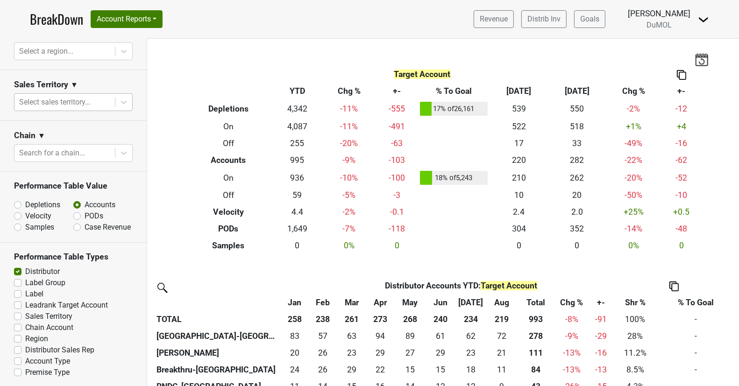
click at [120, 100] on icon at bounding box center [123, 102] width 9 height 9
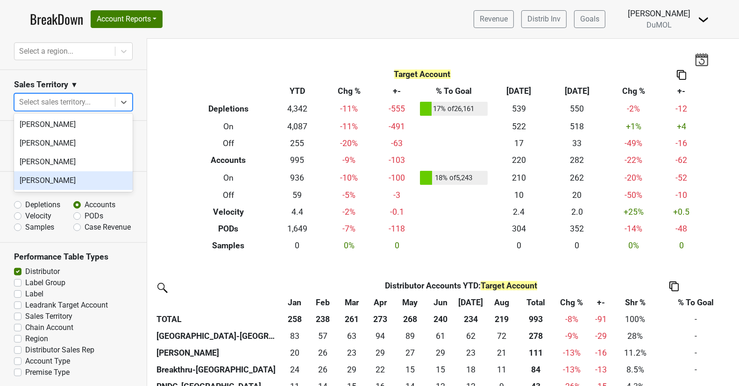
click at [94, 179] on div "Susan Johnston" at bounding box center [73, 180] width 119 height 19
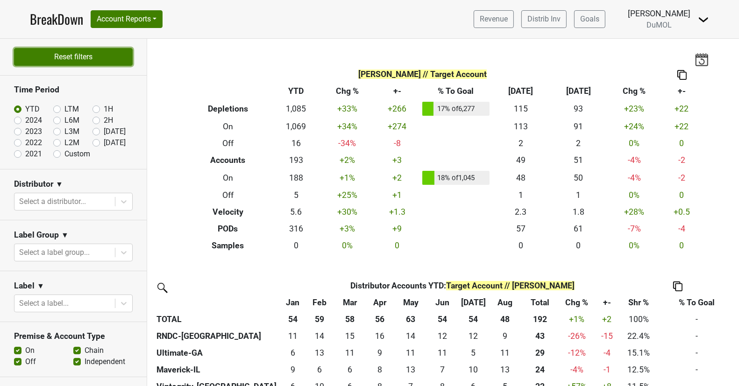
click at [78, 59] on button "Reset filters" at bounding box center [73, 57] width 119 height 18
checkbox input "true"
radio input "true"
checkbox input "true"
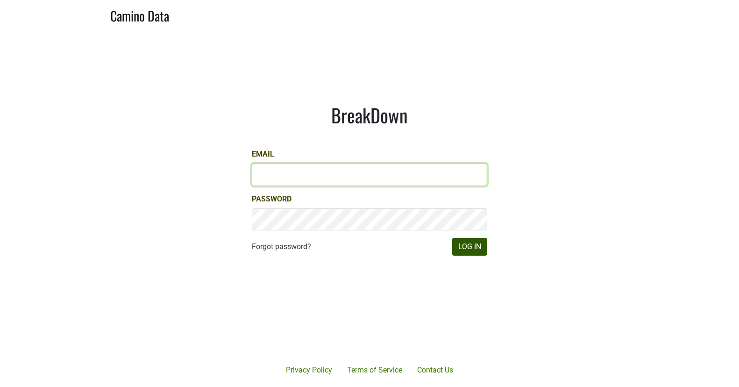
type input "[EMAIL_ADDRESS][DOMAIN_NAME]"
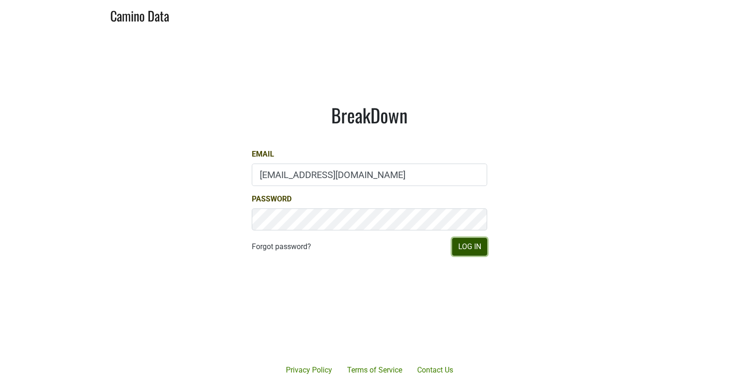
click at [478, 252] on button "Log In" at bounding box center [469, 247] width 35 height 18
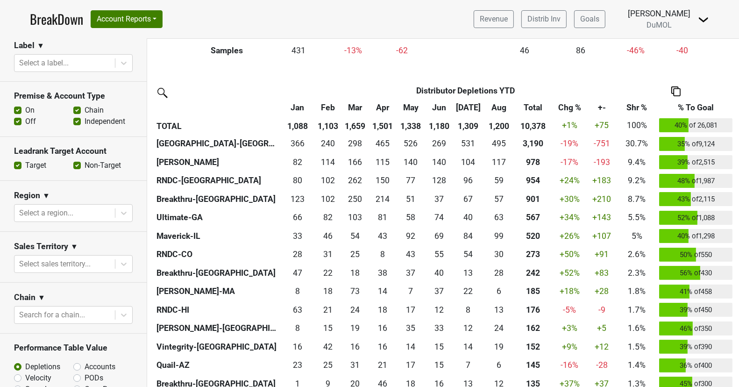
scroll to position [308, 0]
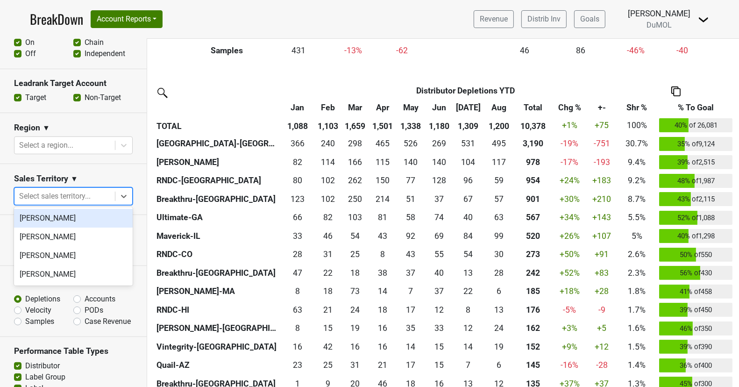
click at [82, 195] on div at bounding box center [64, 196] width 91 height 13
click at [66, 219] on div "[PERSON_NAME]" at bounding box center [73, 218] width 119 height 19
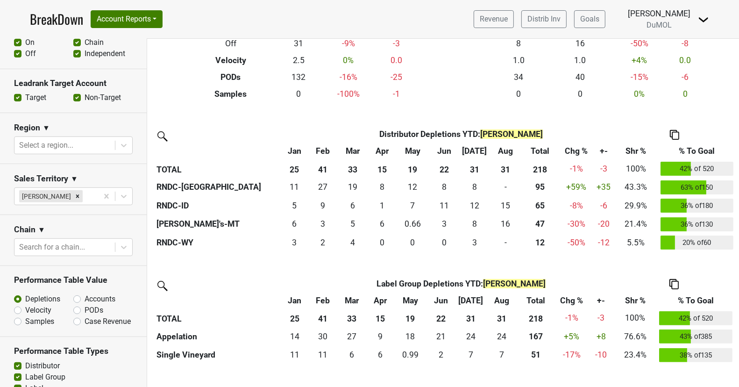
scroll to position [400, 0]
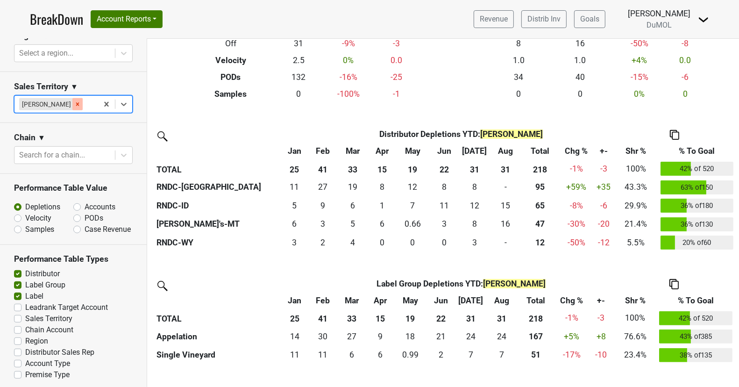
click at [72, 101] on div "Remove Marc Guerguy" at bounding box center [77, 104] width 10 height 12
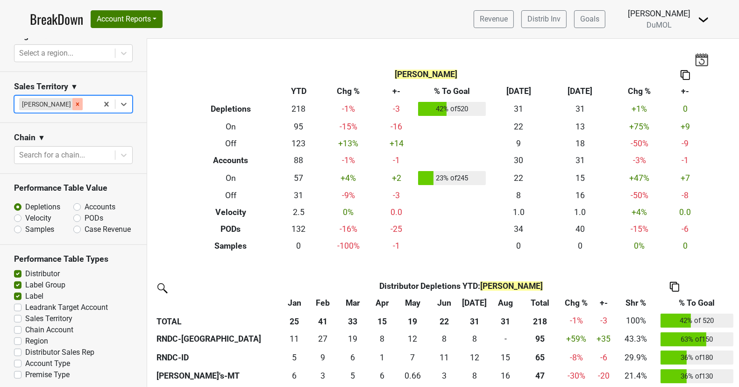
click at [63, 101] on div "Reset filters Time Period YTD LTM 1H 2024 L6M 2H 2023 L3M Aug '25 2022 L2M Sep …" at bounding box center [73, 213] width 147 height 348
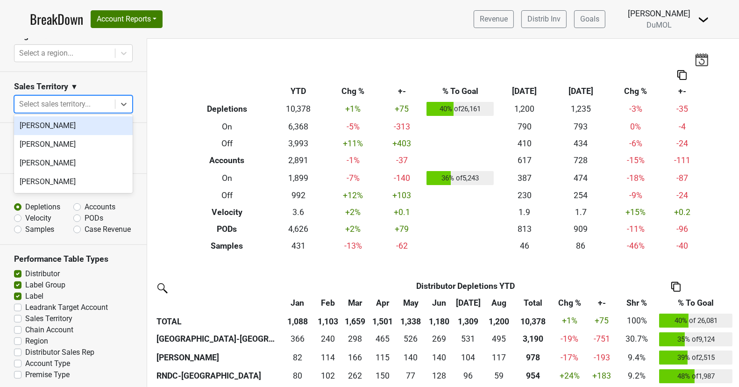
click at [127, 103] on icon at bounding box center [123, 103] width 9 height 9
click at [90, 146] on div "[PERSON_NAME]" at bounding box center [73, 144] width 119 height 19
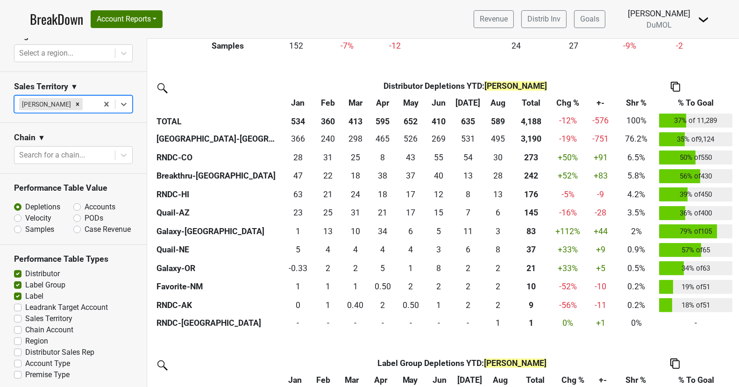
scroll to position [193, 0]
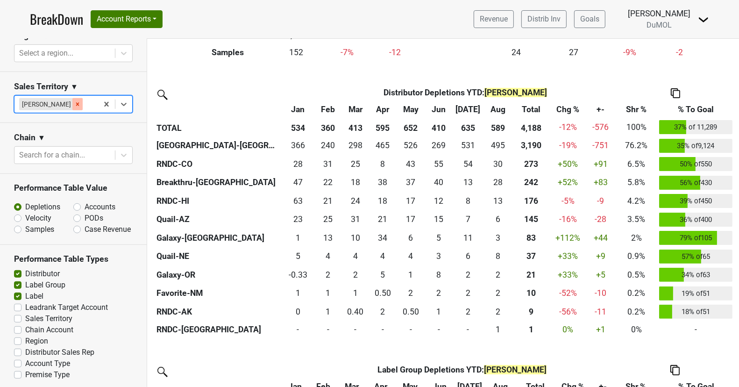
click at [74, 104] on icon "Remove Michele Krupin" at bounding box center [77, 104] width 7 height 7
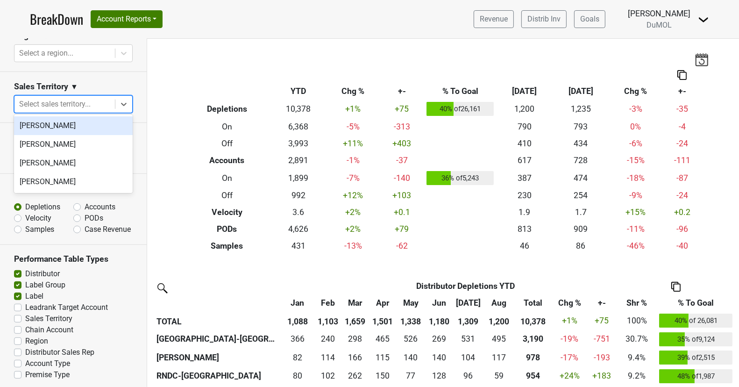
click at [124, 106] on icon at bounding box center [123, 103] width 9 height 9
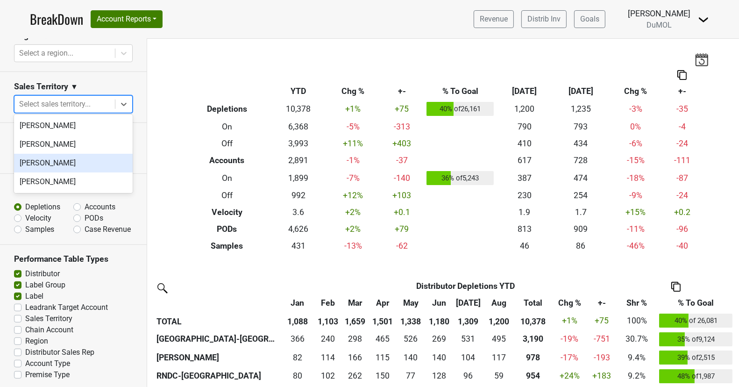
click at [116, 162] on div "[PERSON_NAME]" at bounding box center [73, 163] width 119 height 19
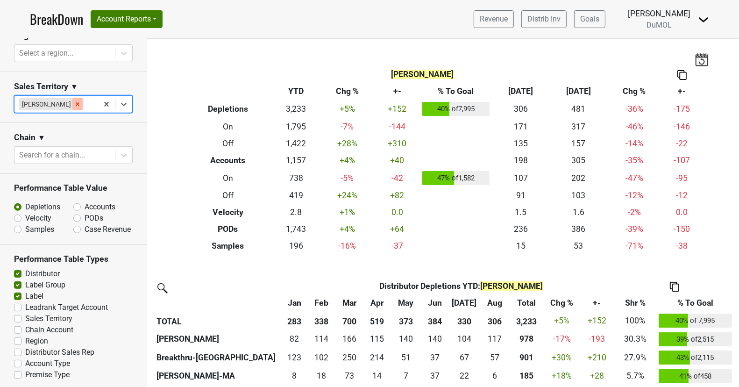
click at [75, 101] on icon "Remove Mariette Bolitiski" at bounding box center [77, 104] width 7 height 7
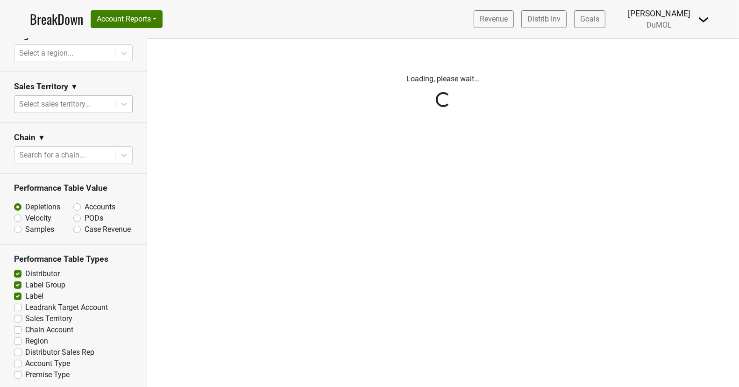
click at [123, 101] on div "Reset filters Time Period YTD LTM 1H 2024 L6M 2H 2023 L3M Aug '25 2022 L2M Sep …" at bounding box center [73, 213] width 147 height 348
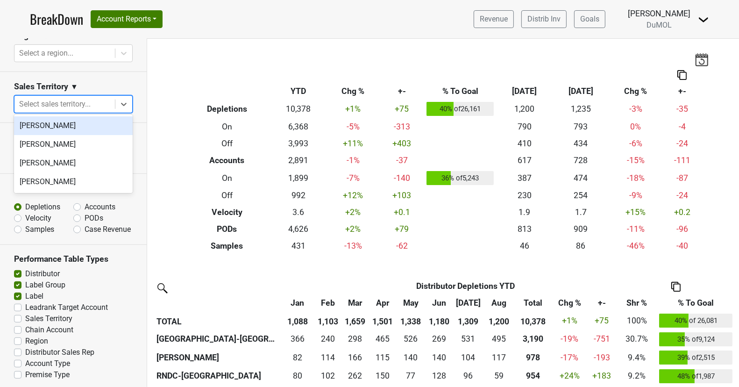
click at [123, 101] on icon at bounding box center [123, 103] width 9 height 9
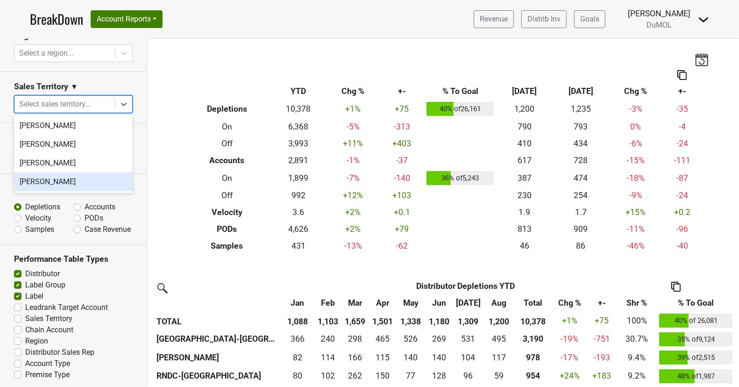
click at [104, 178] on div "[PERSON_NAME]" at bounding box center [73, 181] width 119 height 19
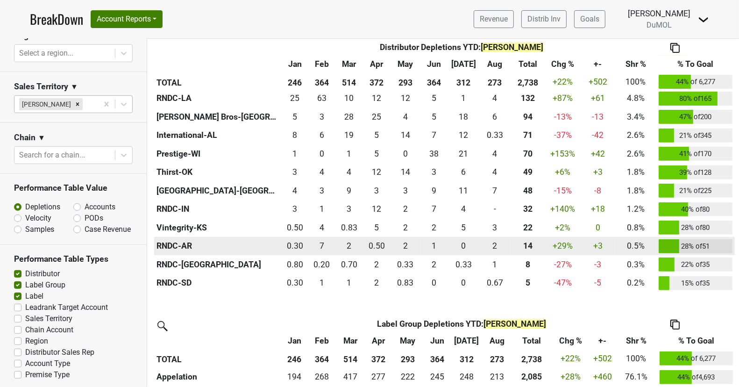
scroll to position [315, 0]
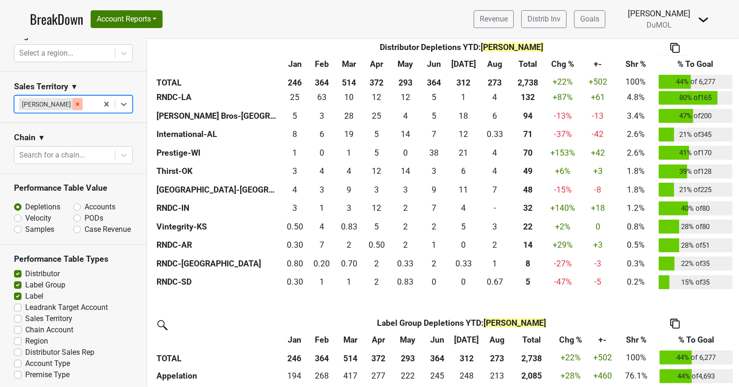
click at [76, 103] on icon "Remove Susan Johnston" at bounding box center [77, 104] width 3 height 3
click at [73, 101] on div "Reset filters Time Period YTD LTM 1H 2024 L6M 2H 2023 L3M Aug '25 2022 L2M Sep …" at bounding box center [73, 213] width 147 height 348
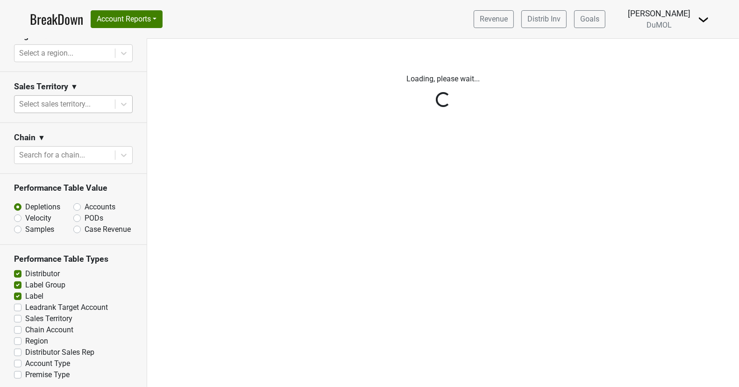
click at [121, 104] on div "Reset filters Time Period YTD LTM 1H 2024 L6M 2H 2023 L3M Aug '25 2022 L2M Sep …" at bounding box center [73, 213] width 147 height 348
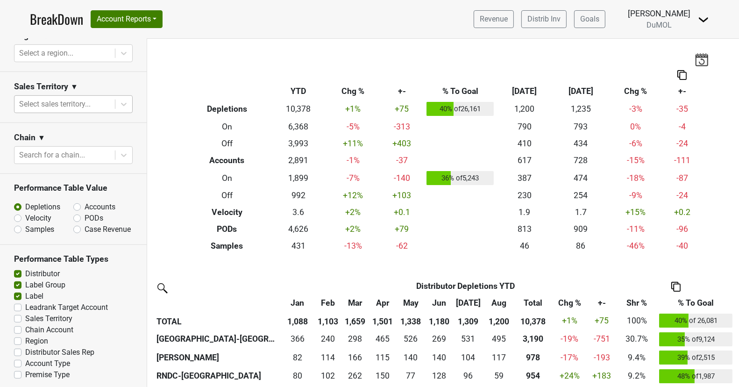
click at [121, 104] on icon at bounding box center [123, 103] width 9 height 9
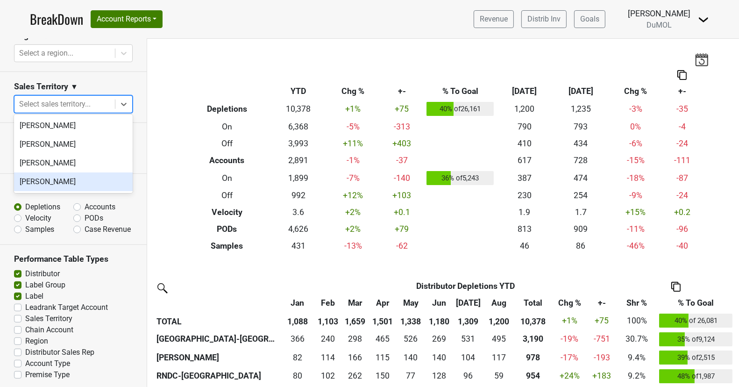
click at [91, 187] on div "[PERSON_NAME]" at bounding box center [73, 181] width 119 height 19
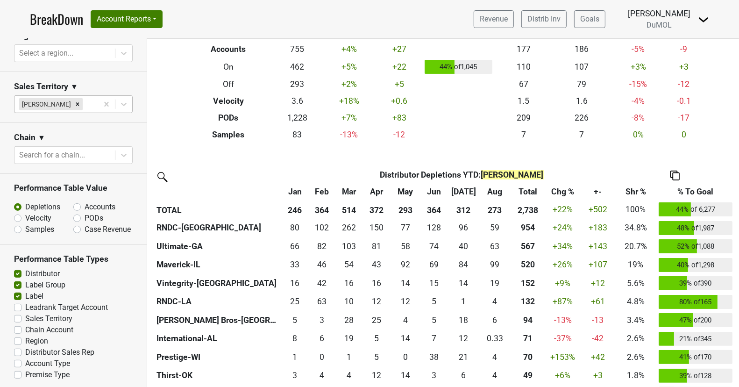
scroll to position [104, 0]
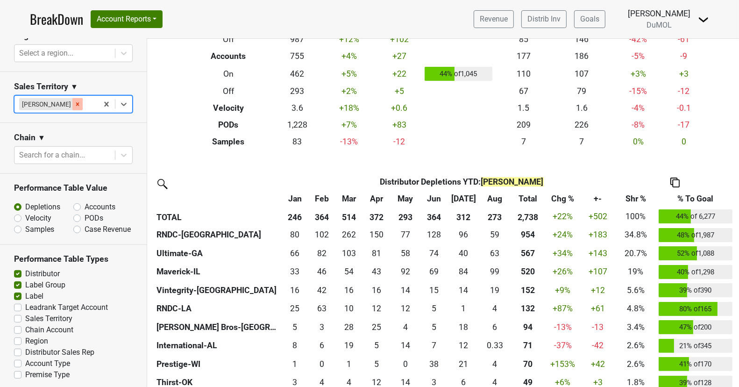
click at [74, 102] on icon "Remove Susan Johnston" at bounding box center [77, 104] width 7 height 7
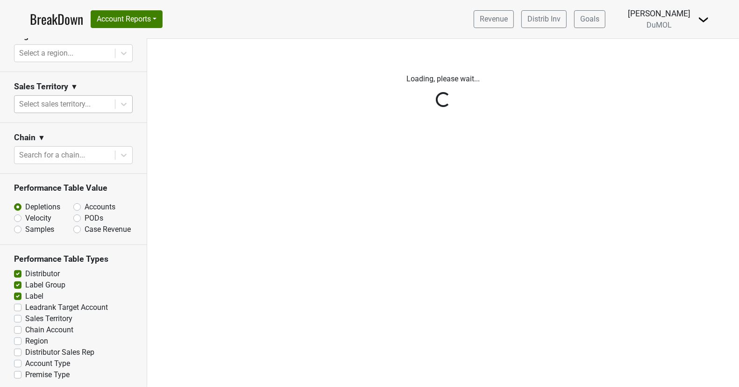
click at [121, 103] on div "Reset filters Time Period YTD LTM 1H 2024 L6M 2H 2023 L3M Aug '25 2022 L2M Sep …" at bounding box center [73, 213] width 147 height 348
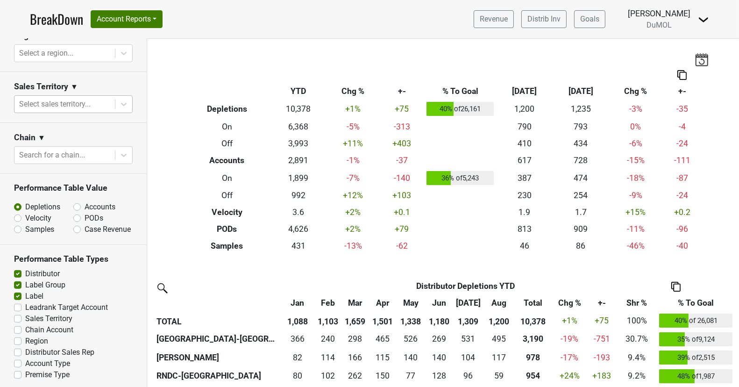
click at [121, 103] on icon at bounding box center [123, 103] width 9 height 9
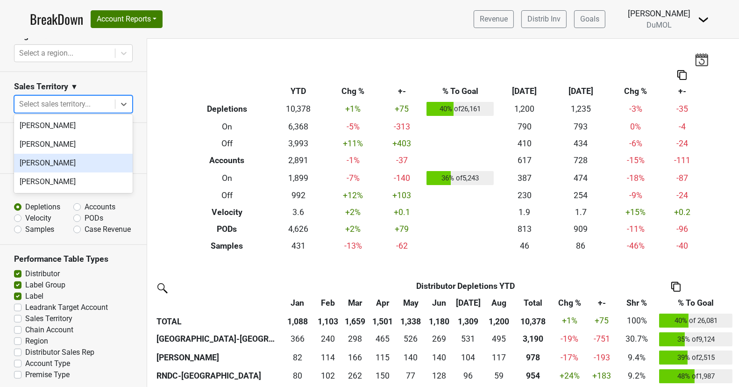
click at [101, 165] on div "[PERSON_NAME]" at bounding box center [73, 163] width 119 height 19
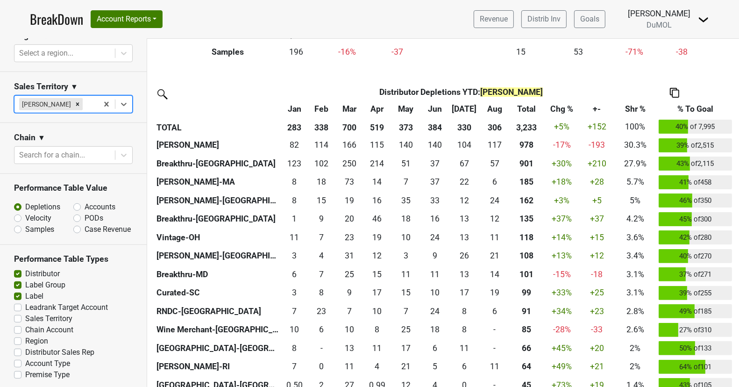
scroll to position [198, 0]
